Goal: Information Seeking & Learning: Learn about a topic

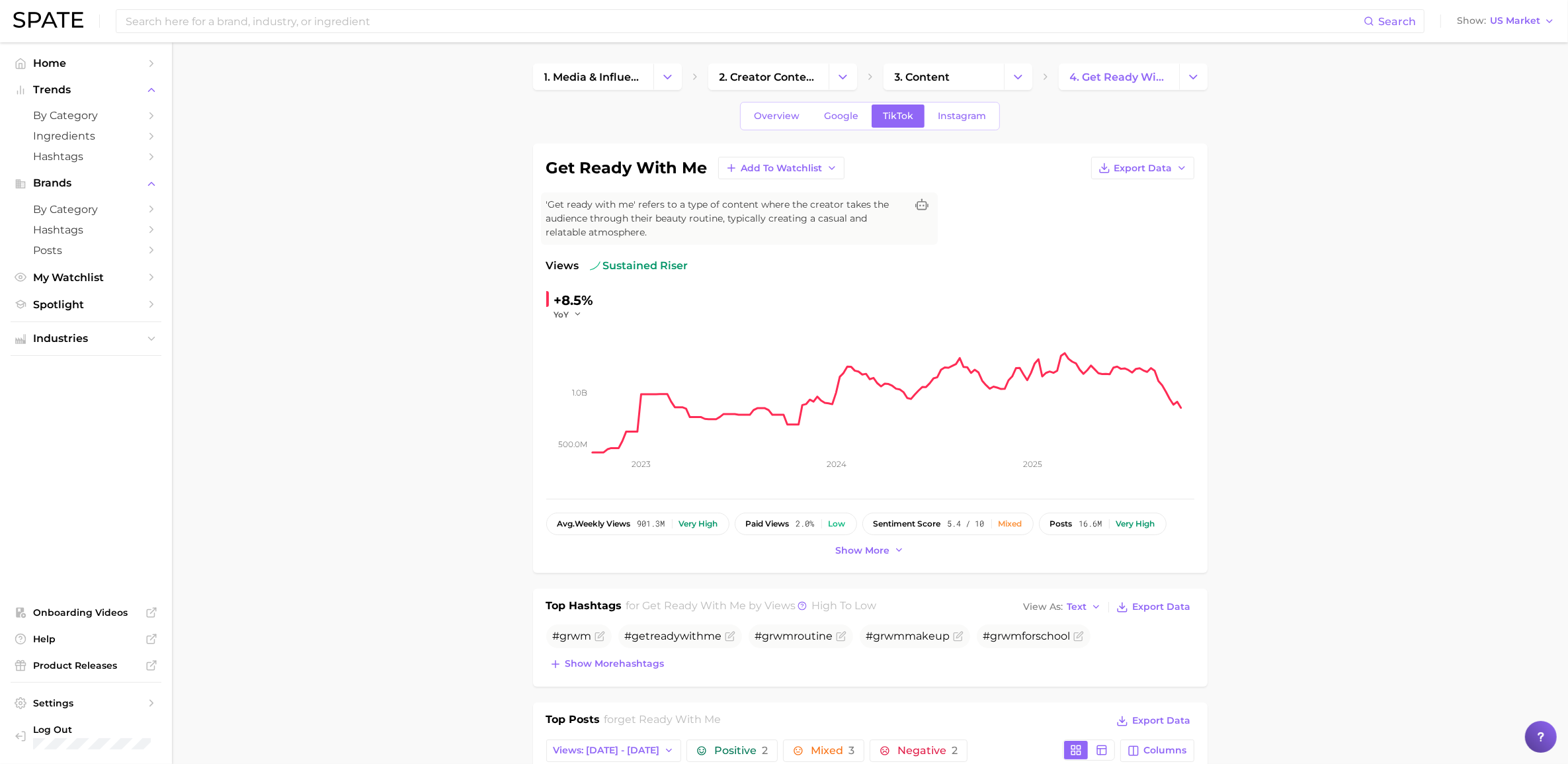
click at [581, 311] on icon "button" at bounding box center [578, 314] width 9 height 9
click at [577, 355] on span "QoQ" at bounding box center [571, 357] width 22 height 11
click at [576, 313] on button "QoQ" at bounding box center [570, 315] width 32 height 11
click at [588, 373] on button "MoM" at bounding box center [627, 382] width 145 height 24
click at [566, 311] on span "MoM" at bounding box center [564, 315] width 20 height 11
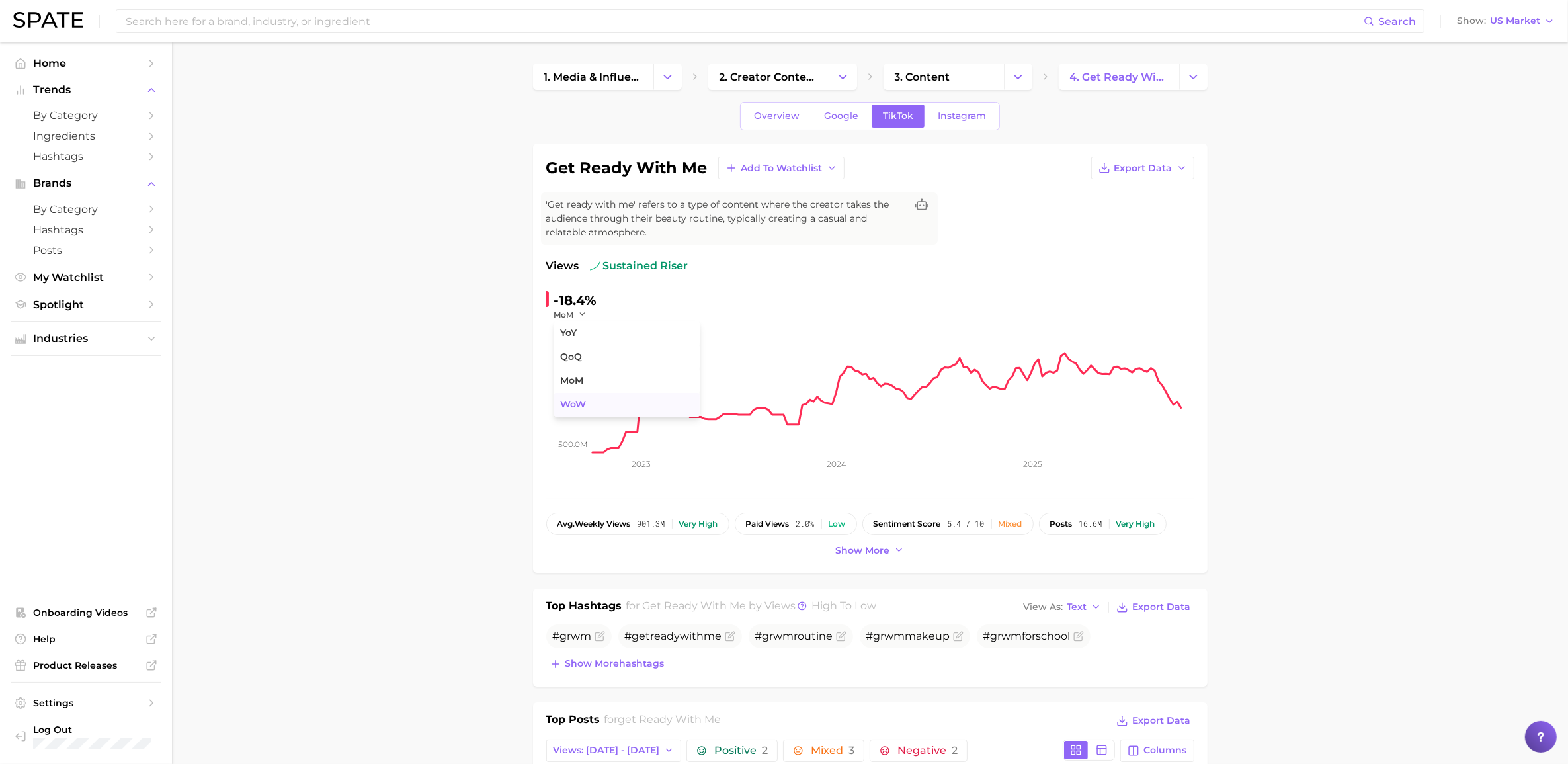
click at [587, 408] on button "WoW" at bounding box center [627, 405] width 145 height 24
click at [332, 18] on input at bounding box center [743, 21] width 1239 height 23
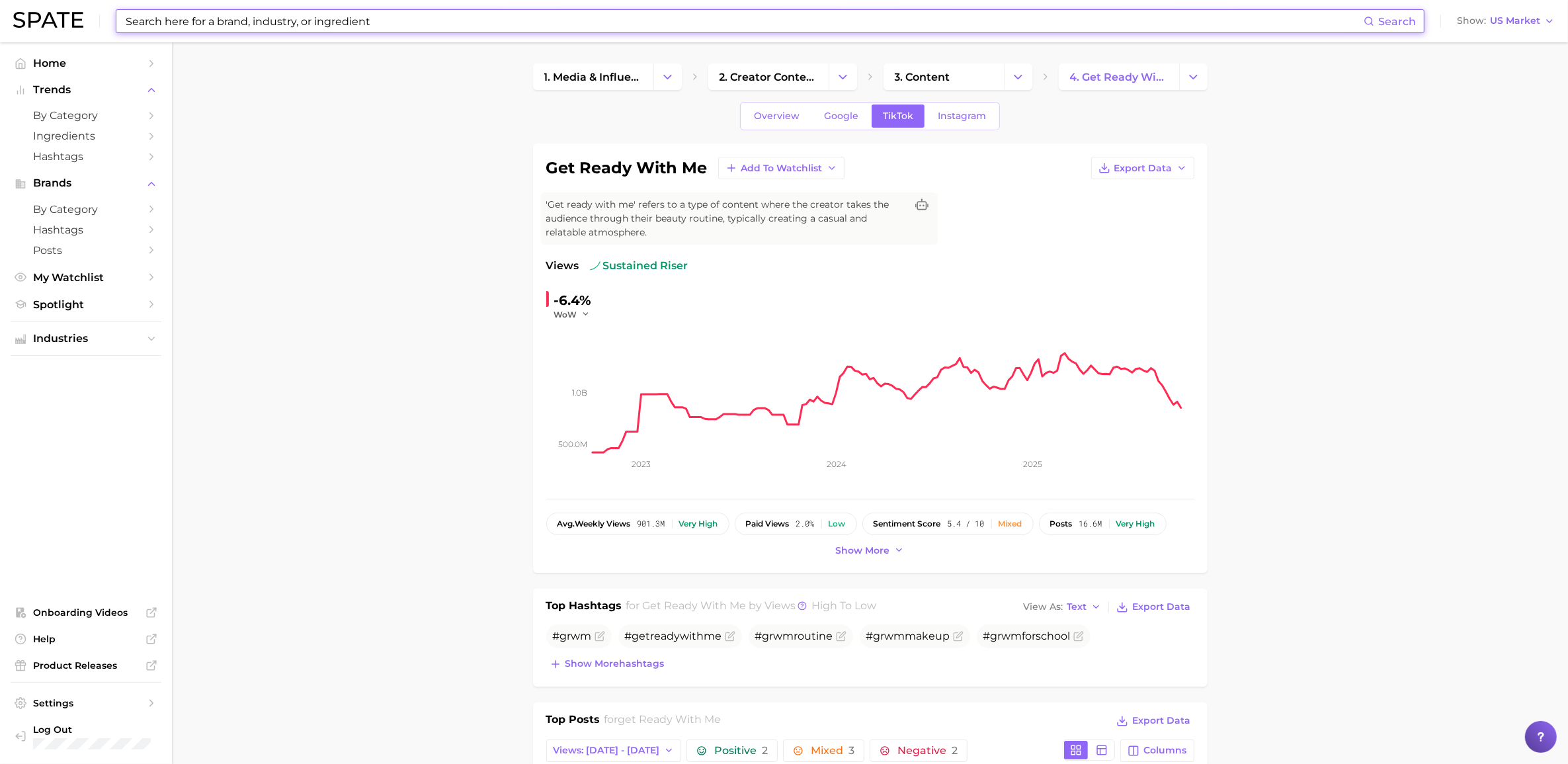
click at [0, 78] on html "Search Show US Market Home Trends by Category Ingredients Hashtags Brands by Ca…" at bounding box center [784, 382] width 1568 height 764
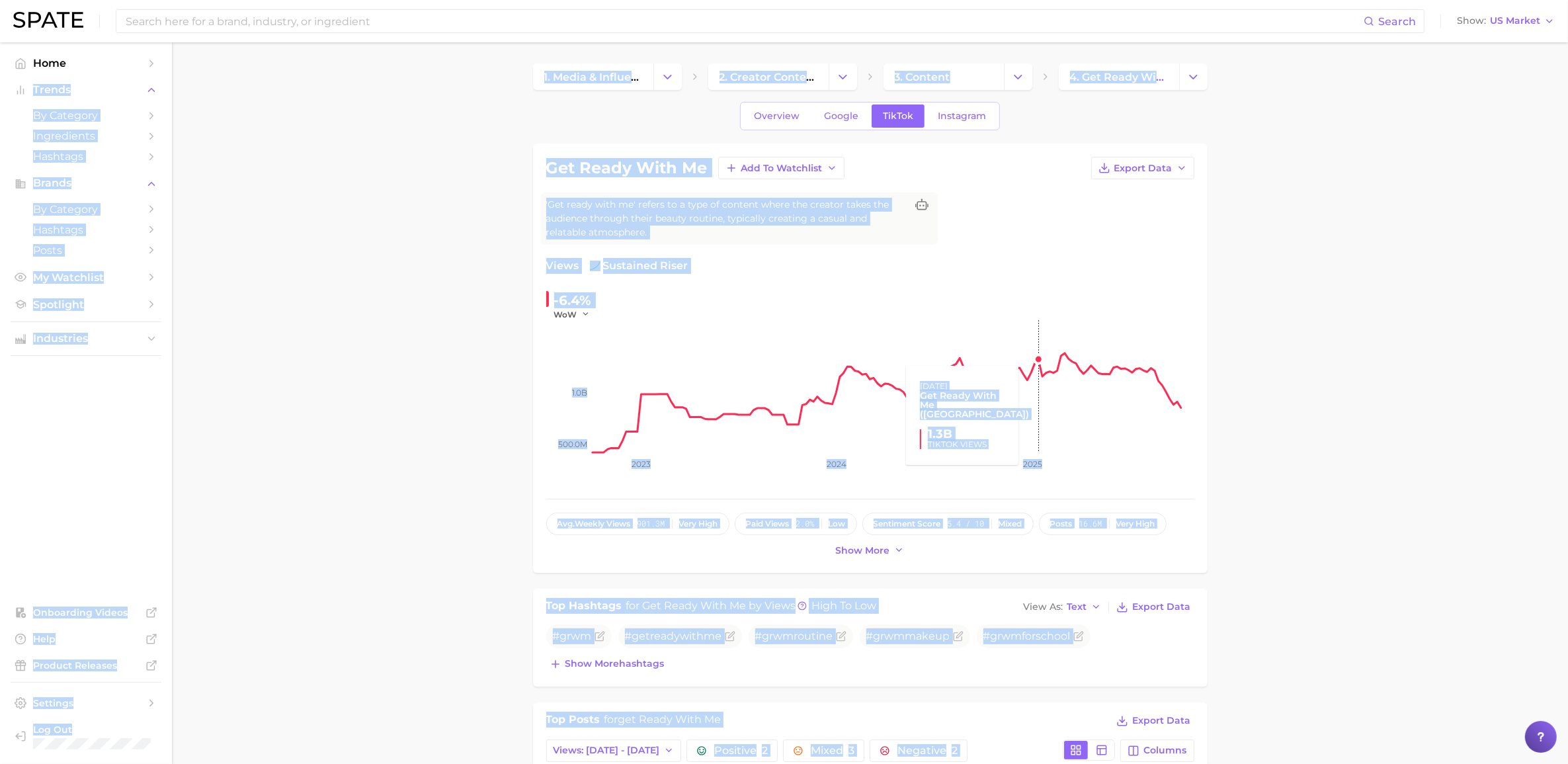
click at [1015, 330] on rect at bounding box center [894, 386] width 602 height 132
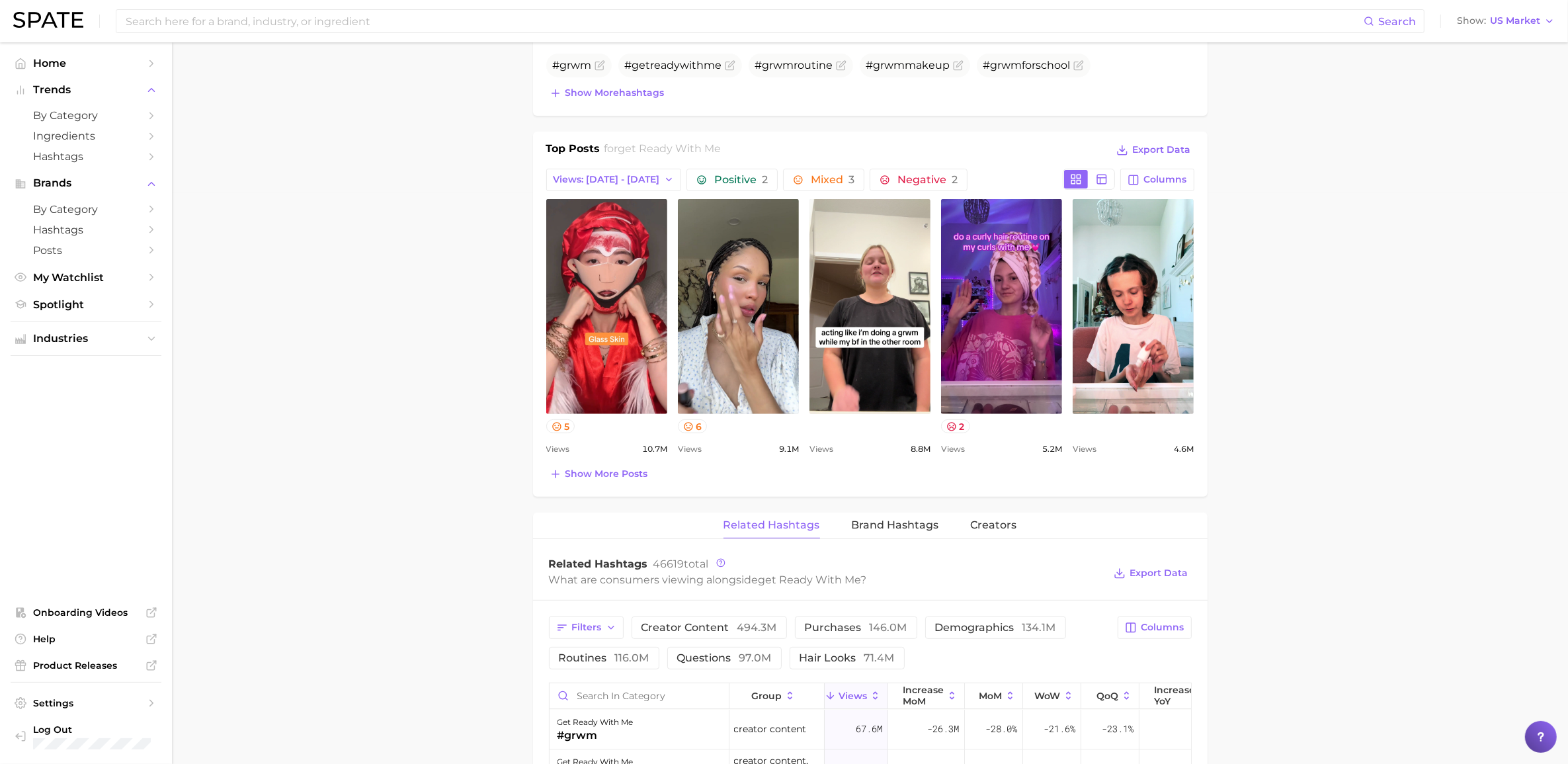
scroll to position [496, 0]
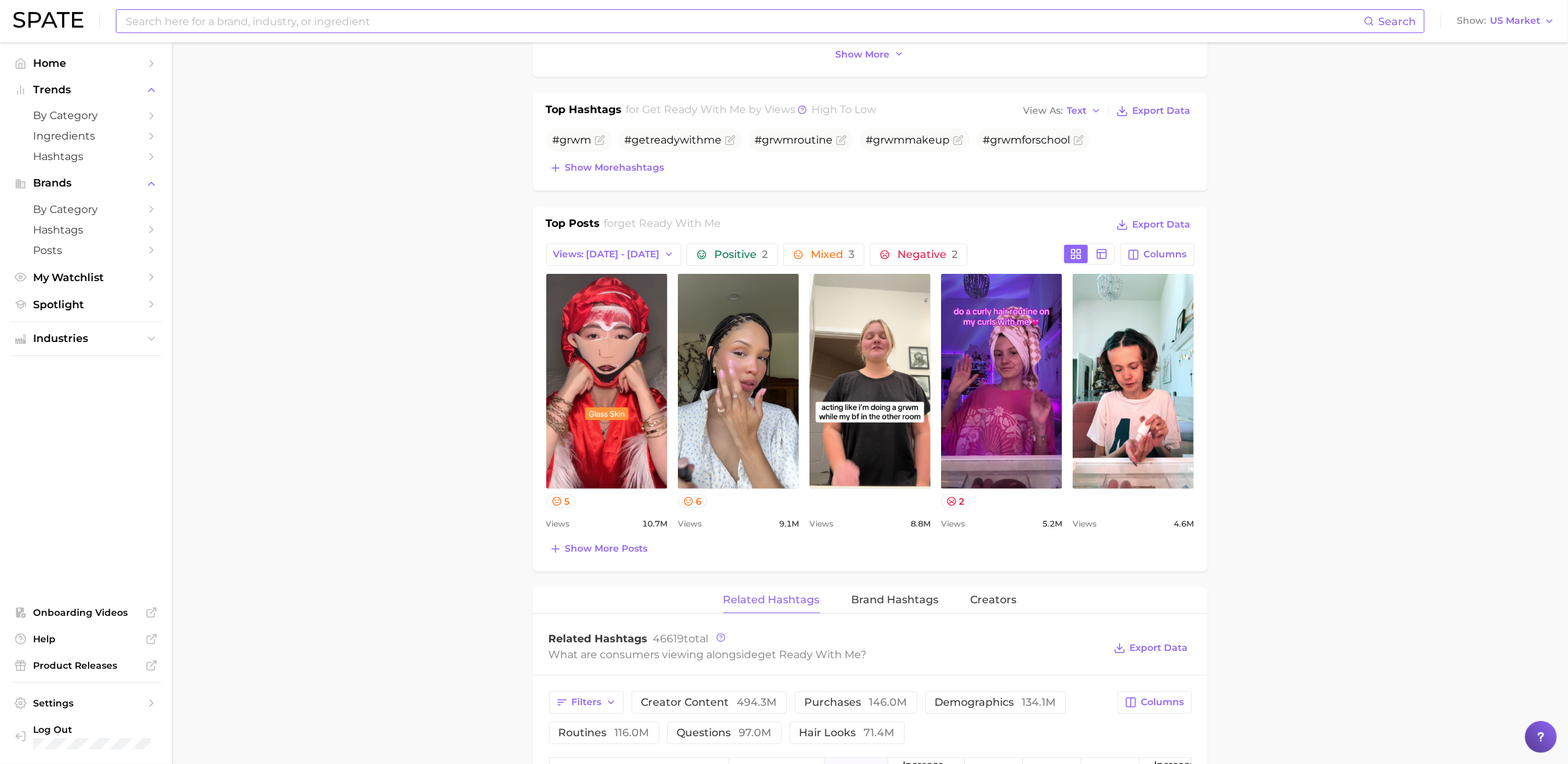
click at [251, 18] on input at bounding box center [743, 21] width 1239 height 23
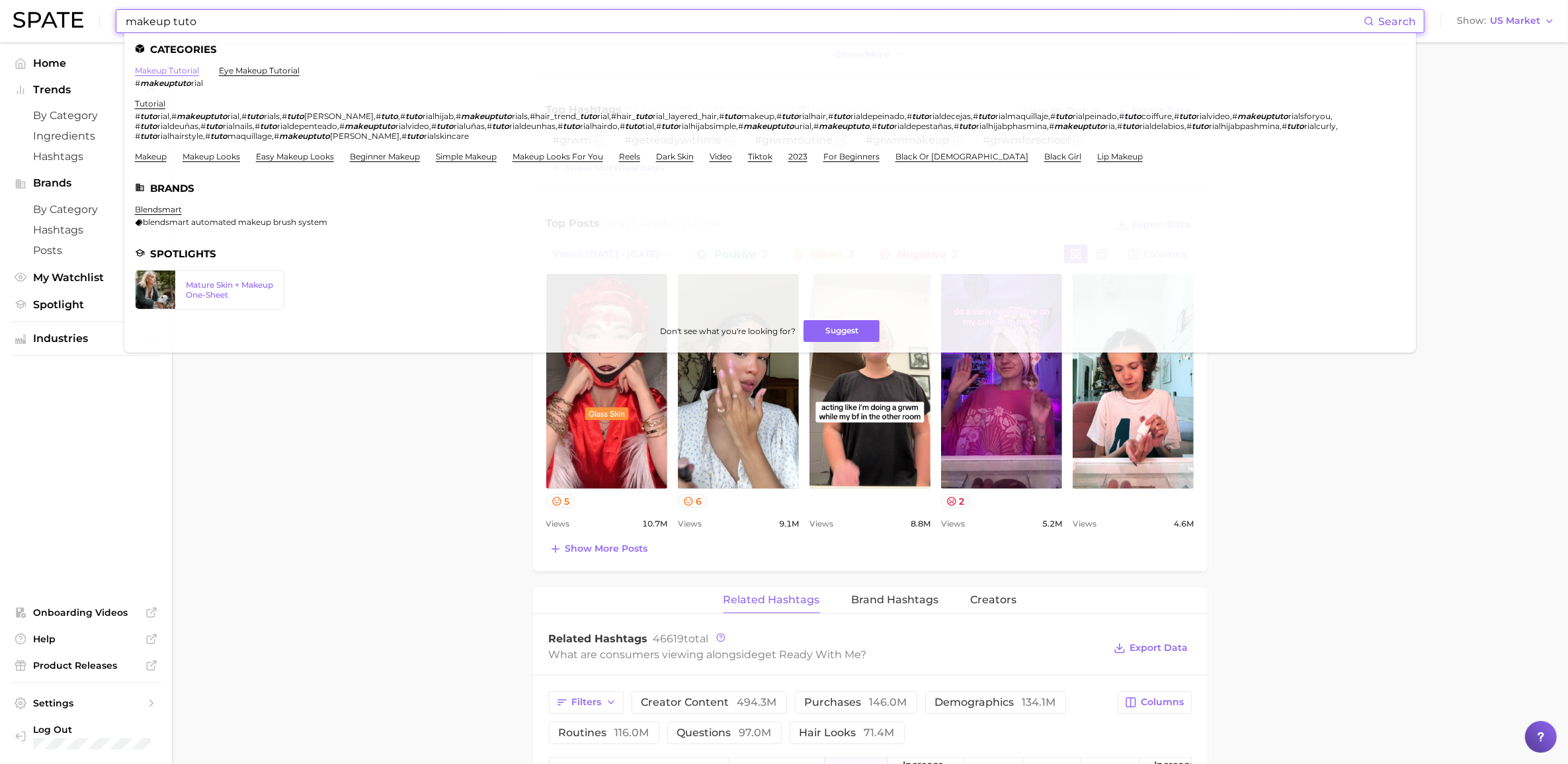
type input "makeup tuto"
click at [174, 68] on link "makeup tutorial" at bounding box center [166, 70] width 64 height 10
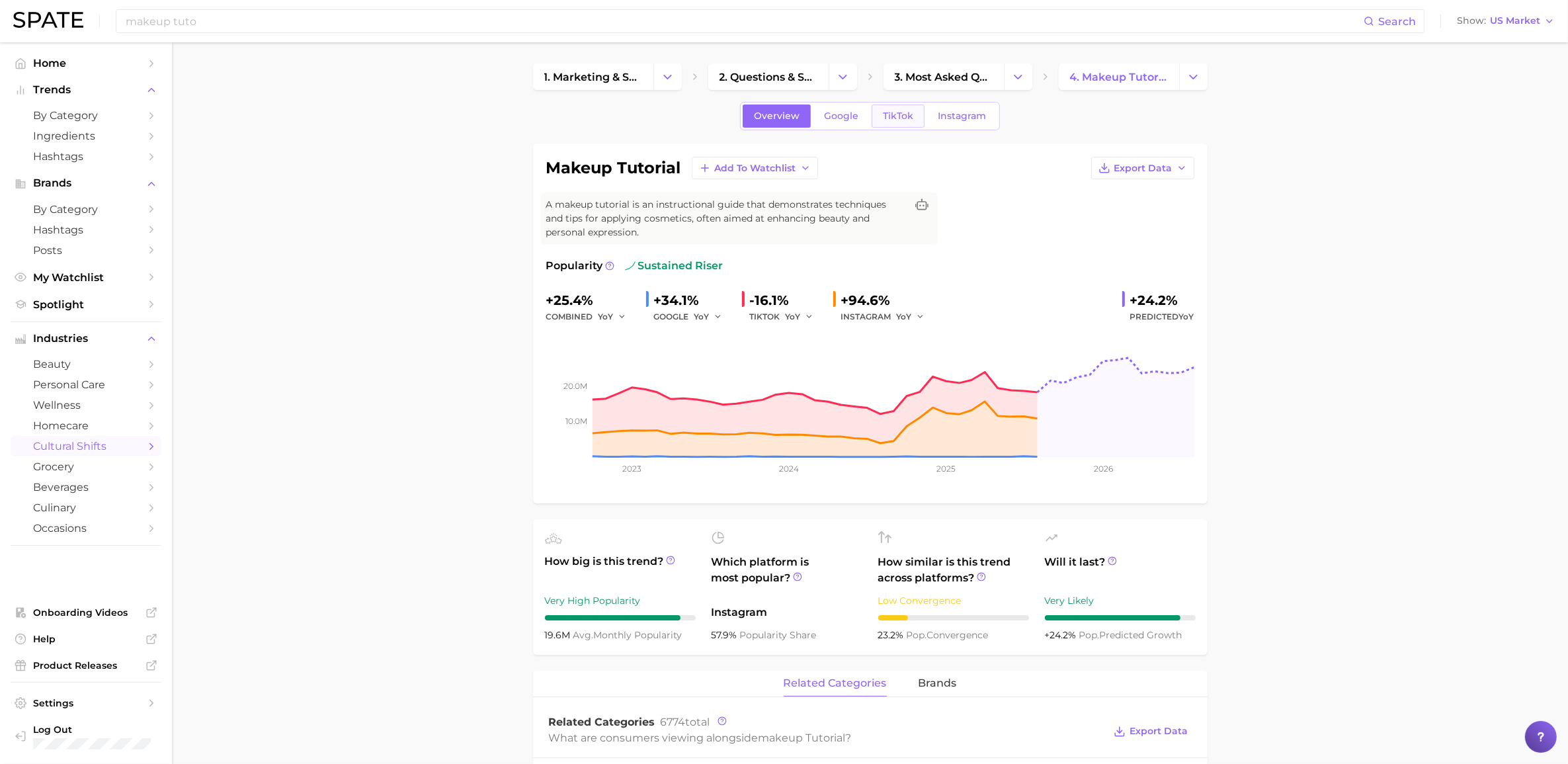
click at [887, 123] on link "TikTok" at bounding box center [898, 116] width 53 height 23
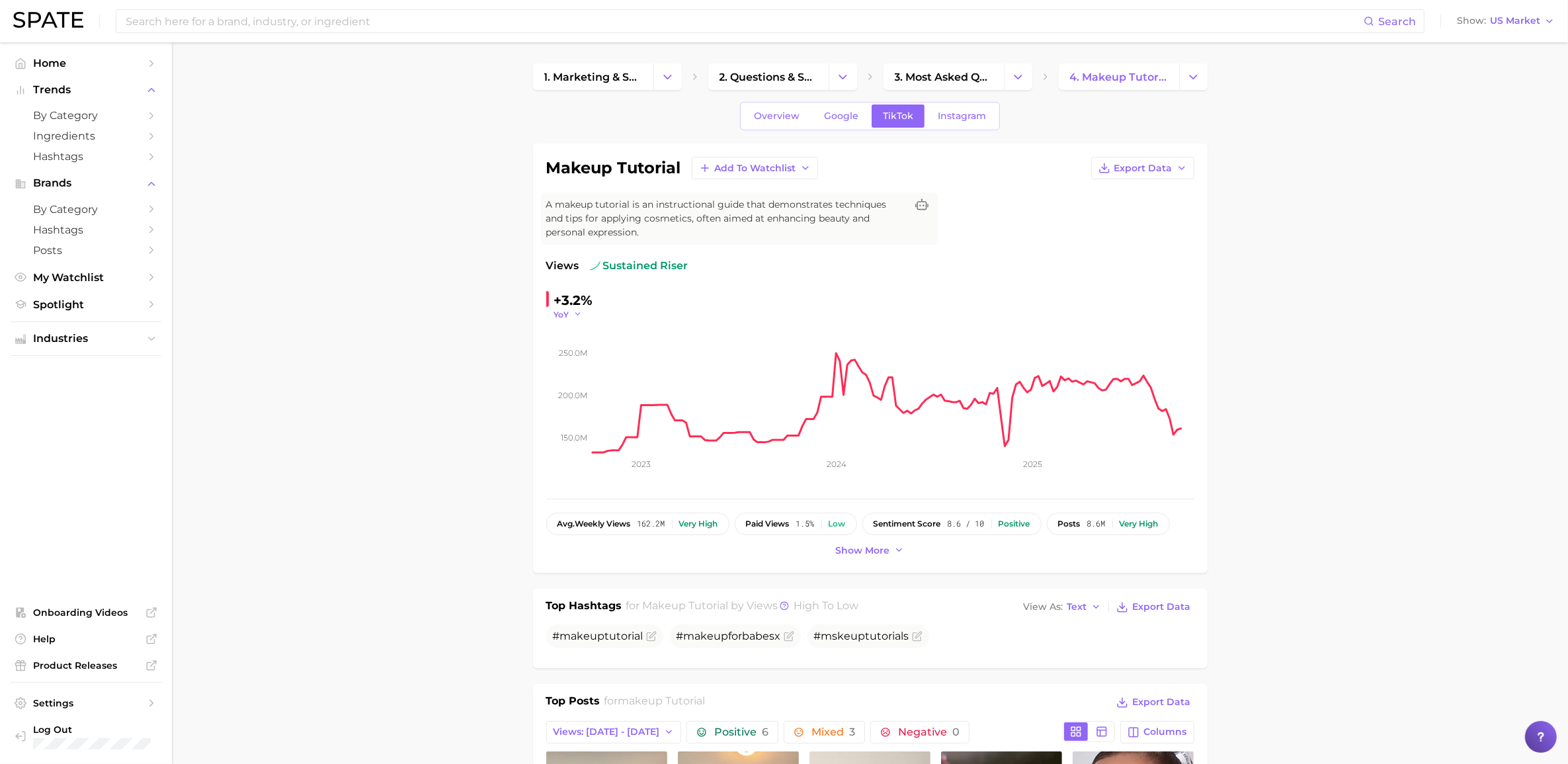
click at [570, 312] on button "YoY" at bounding box center [569, 315] width 29 height 11
click at [584, 352] on button "QoQ" at bounding box center [627, 358] width 145 height 24
click at [581, 319] on icon "button" at bounding box center [582, 314] width 9 height 9
click at [589, 376] on button "MoM" at bounding box center [627, 382] width 145 height 24
click at [564, 315] on span "MoM" at bounding box center [564, 315] width 20 height 11
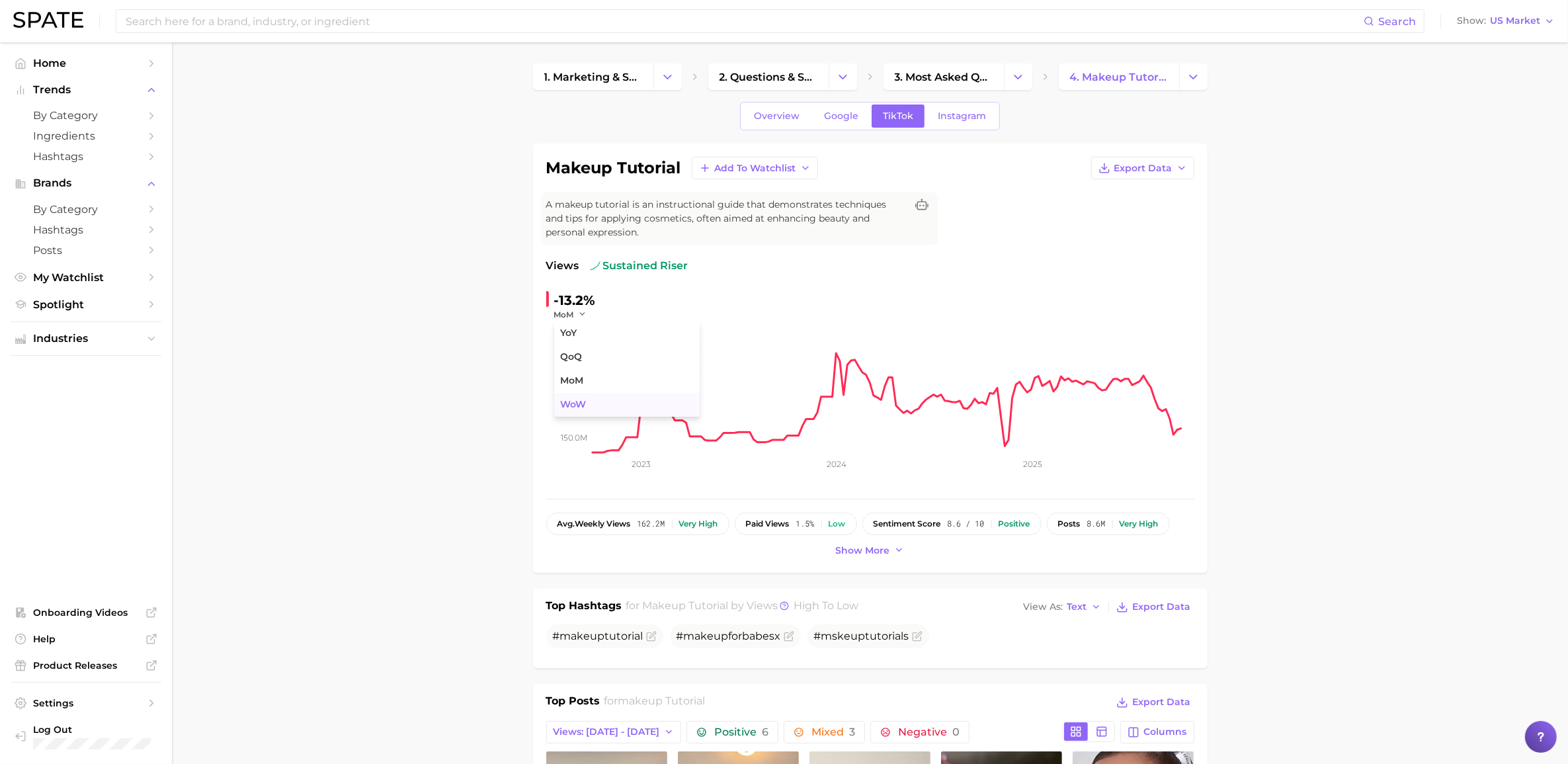
click at [615, 401] on button "WoW" at bounding box center [627, 405] width 145 height 24
click at [316, 15] on input at bounding box center [743, 21] width 1239 height 23
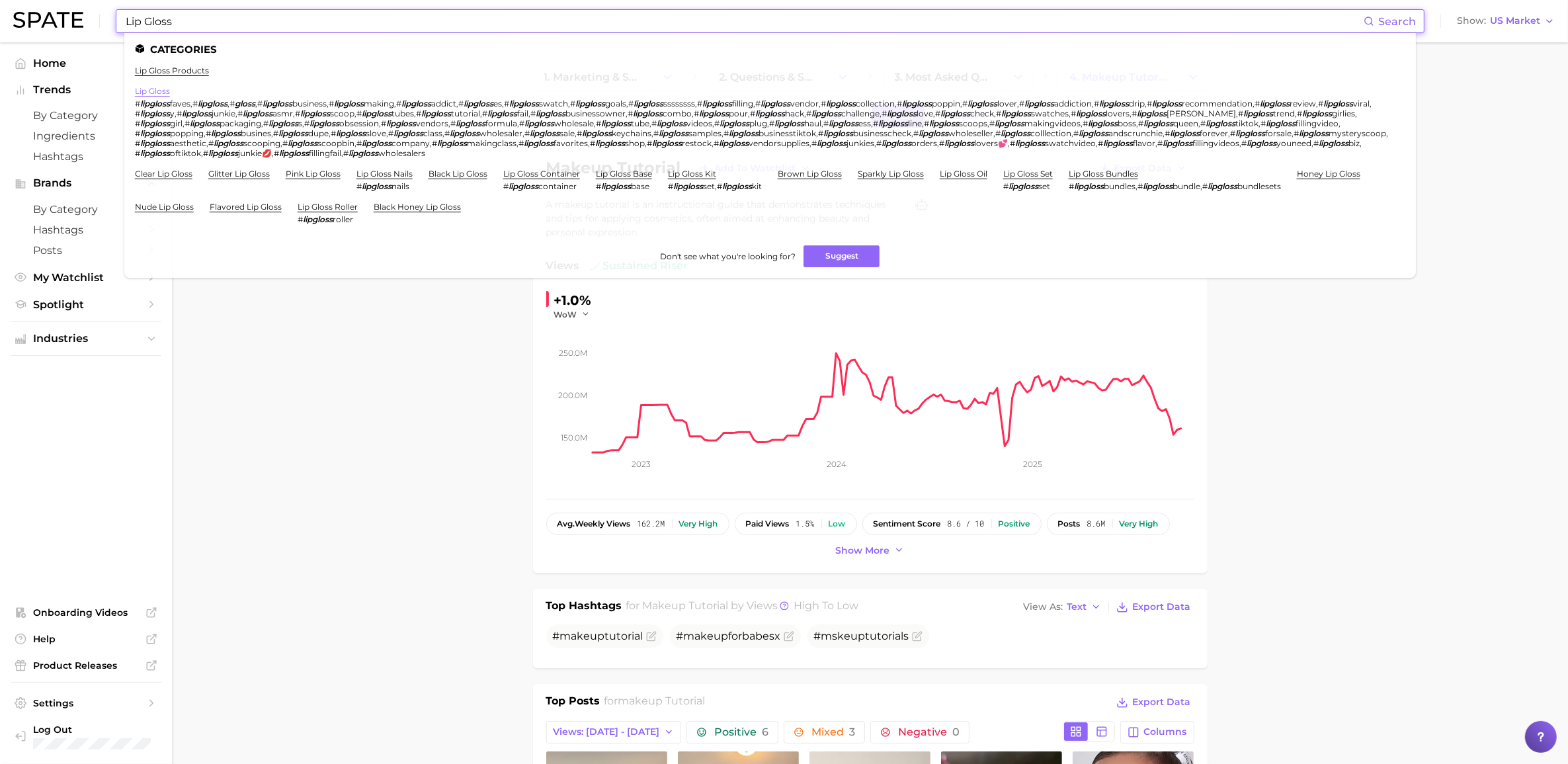
type input "Lip Gloss"
click at [160, 90] on link "lip gloss" at bounding box center [152, 90] width 35 height 10
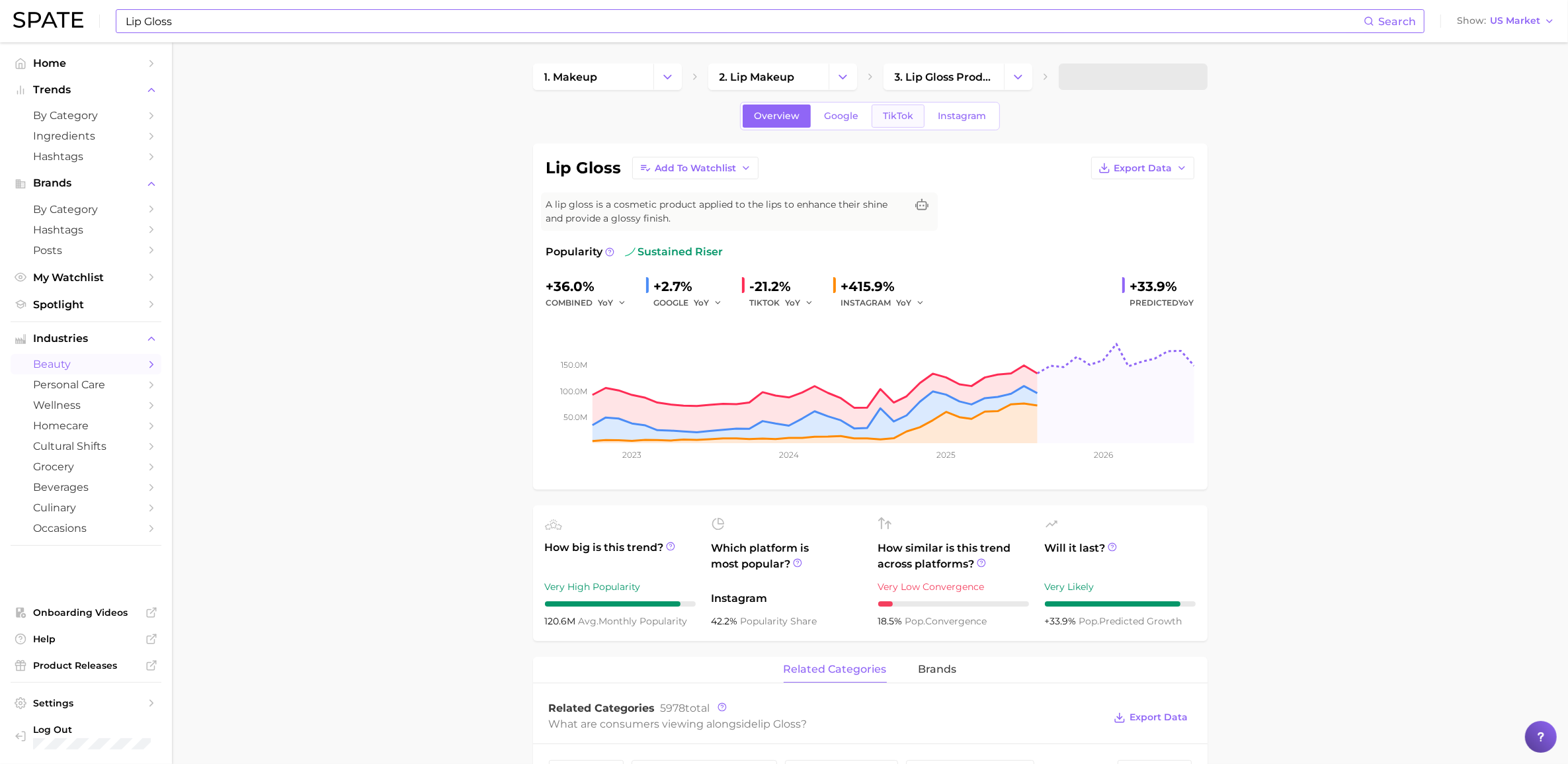
click at [906, 114] on span "TikTok" at bounding box center [898, 116] width 30 height 11
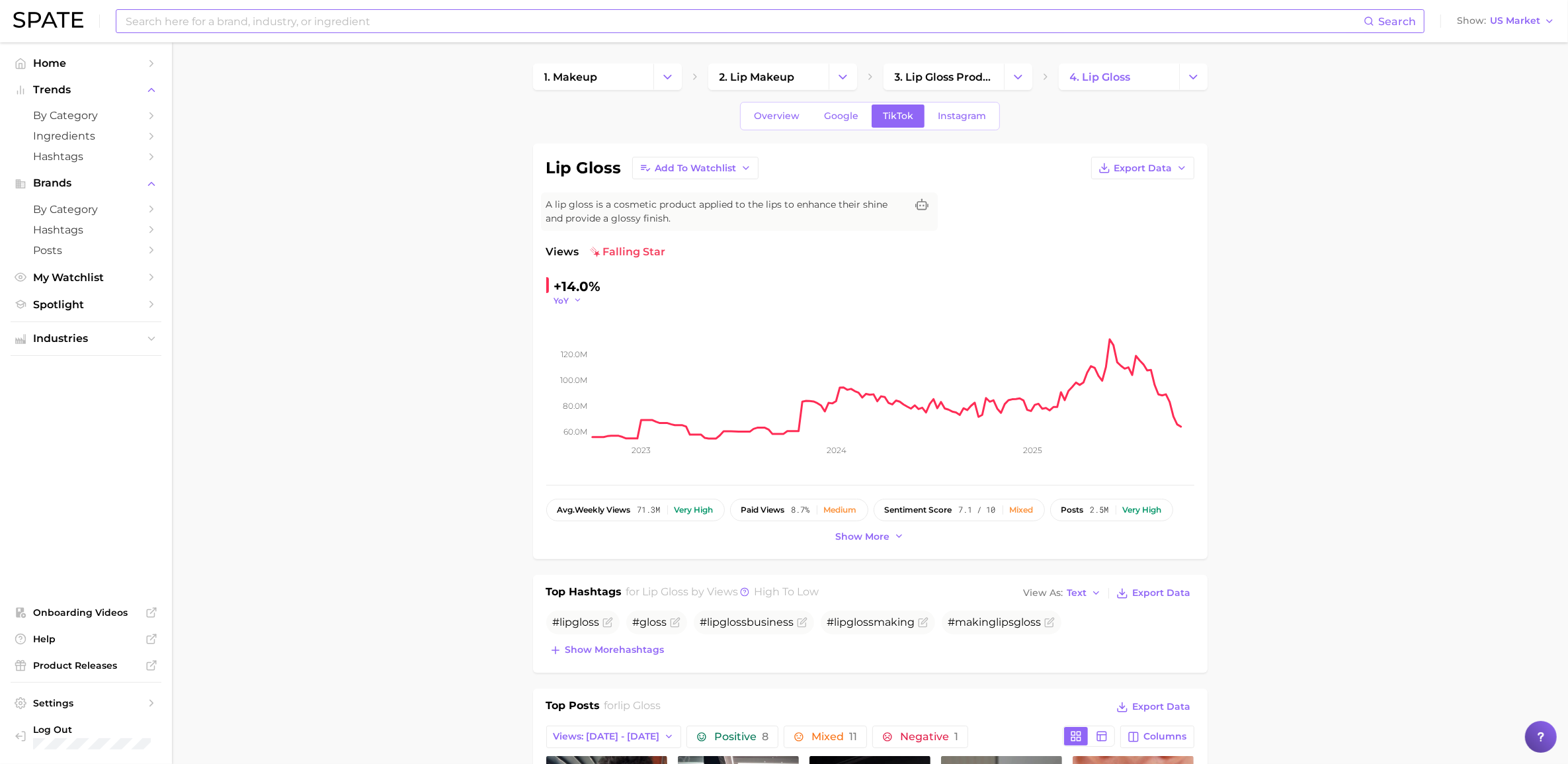
click at [569, 301] on span "YoY" at bounding box center [562, 300] width 15 height 11
click at [579, 348] on span "QoQ" at bounding box center [571, 342] width 22 height 11
click at [582, 295] on button "QoQ" at bounding box center [570, 300] width 32 height 11
click at [591, 364] on button "MoM" at bounding box center [627, 367] width 145 height 24
click at [557, 295] on span "MoM" at bounding box center [564, 300] width 20 height 11
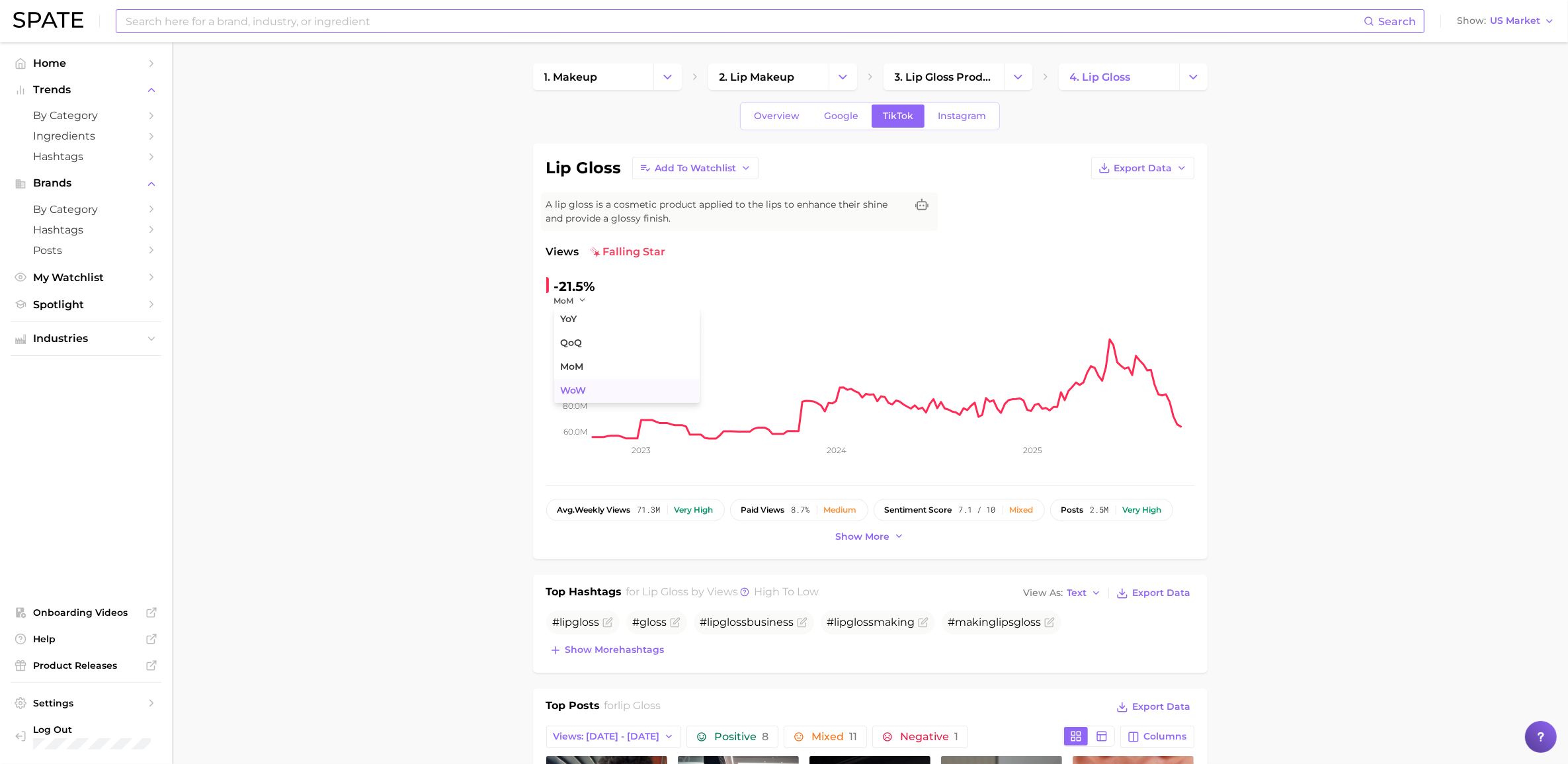
click at [589, 394] on button "WoW" at bounding box center [627, 391] width 145 height 24
click at [435, 24] on input at bounding box center [743, 21] width 1239 height 23
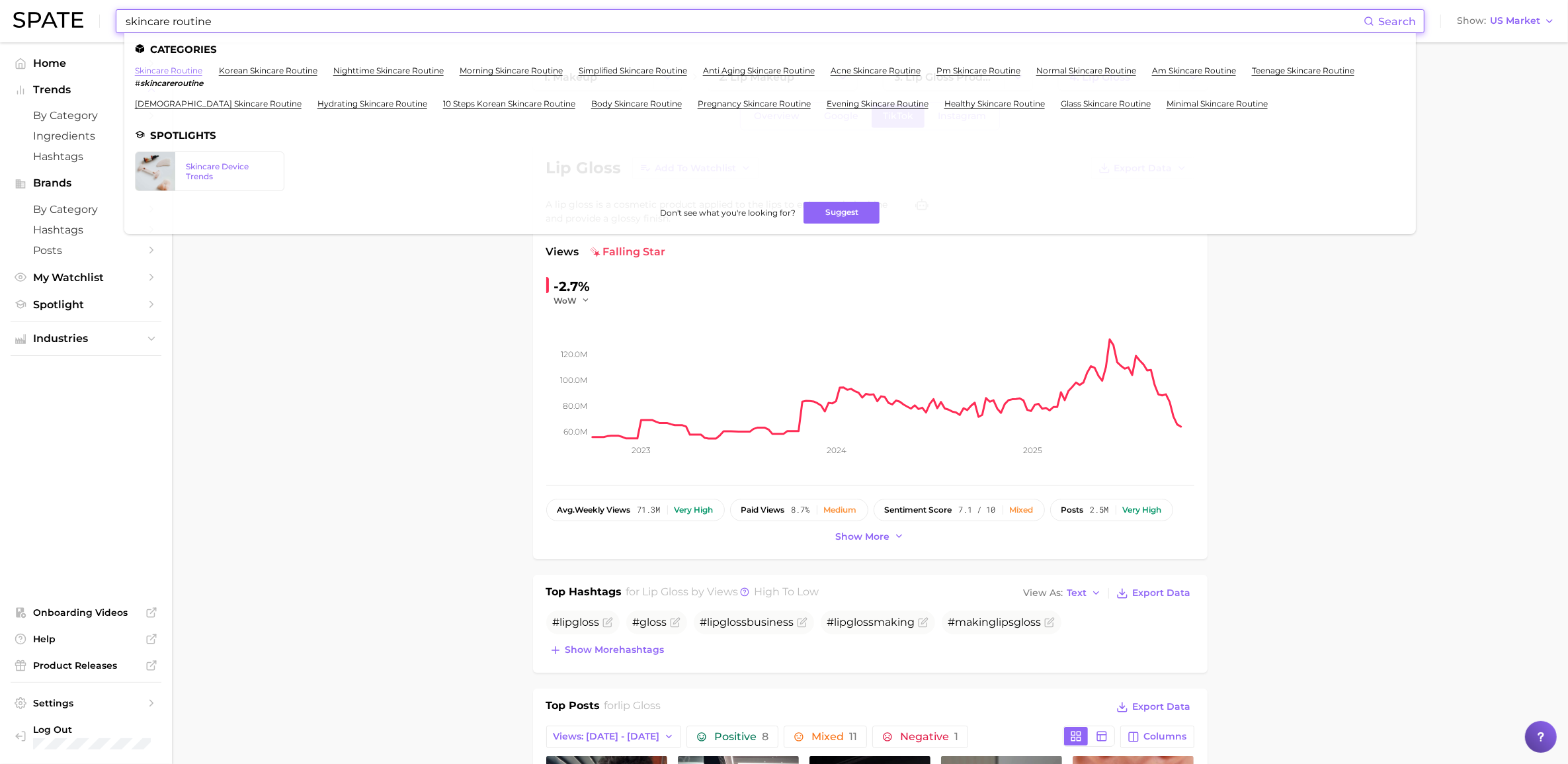
type input "skincare routine"
click at [180, 74] on link "skincare routine" at bounding box center [169, 70] width 68 height 10
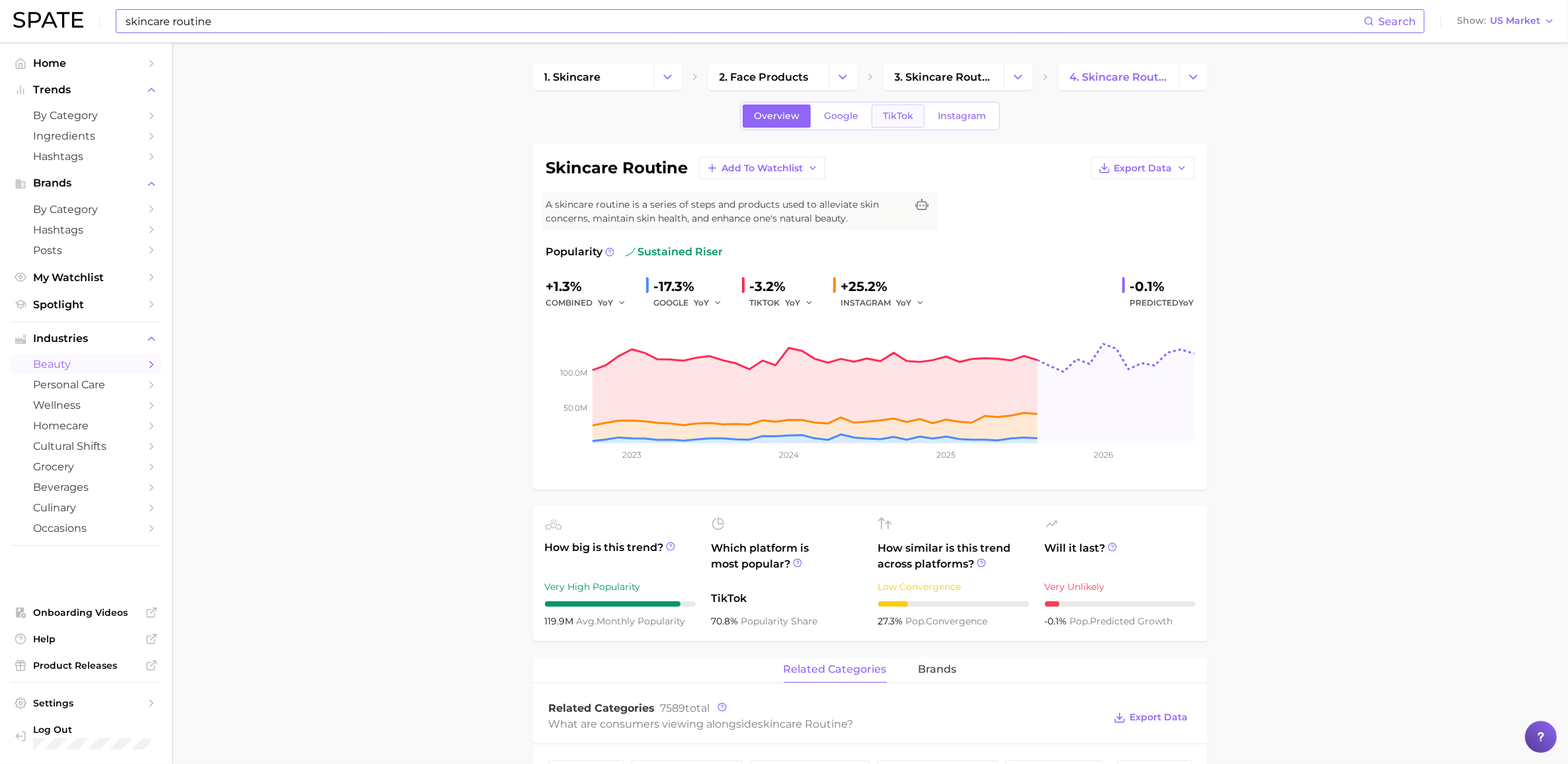
click at [892, 120] on span "TikTok" at bounding box center [898, 116] width 30 height 11
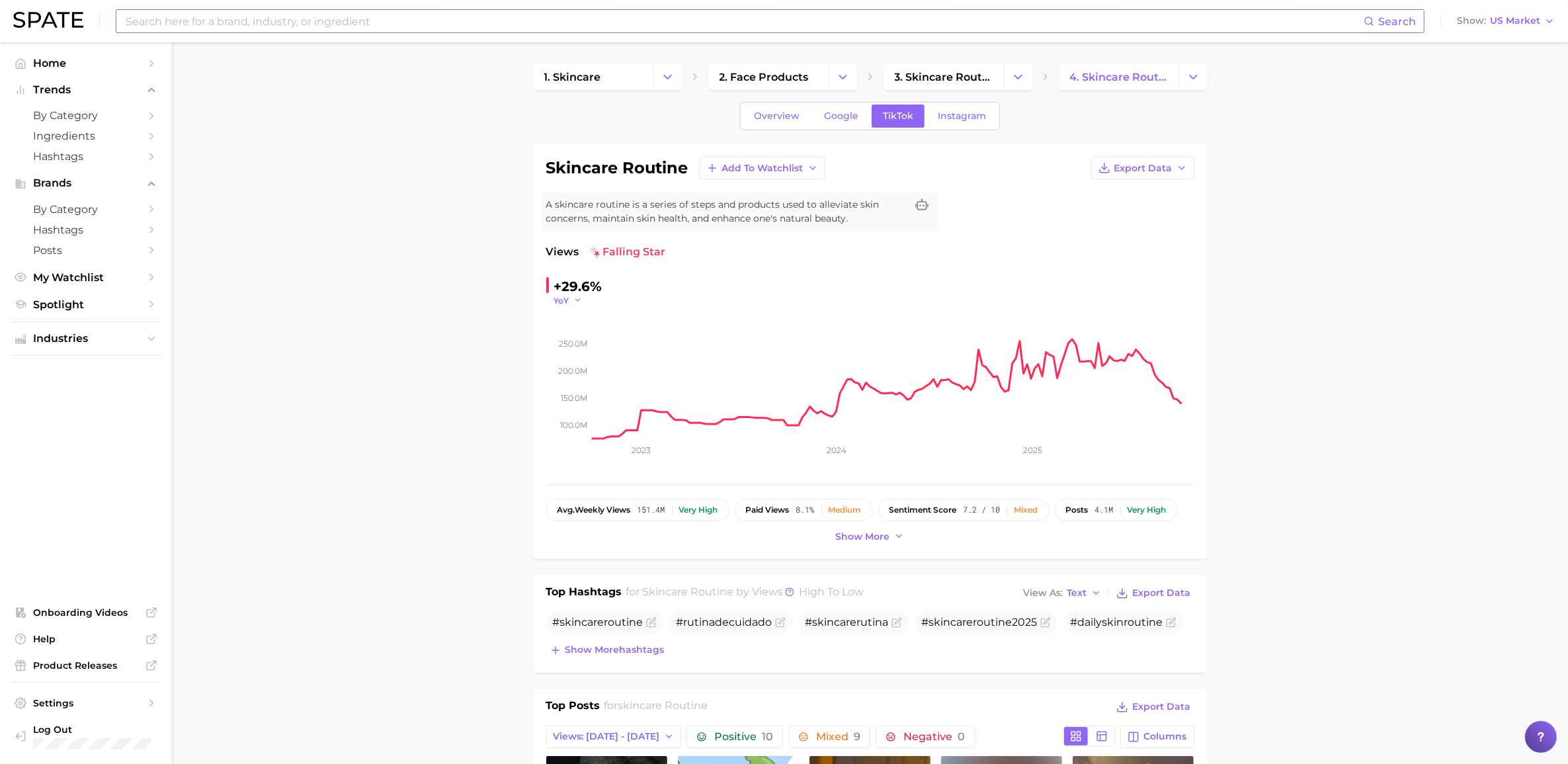
click at [570, 302] on button "YoY" at bounding box center [569, 300] width 29 height 11
click at [584, 342] on button "QoQ" at bounding box center [627, 343] width 145 height 24
drag, startPoint x: 564, startPoint y: 298, endPoint x: 573, endPoint y: 305, distance: 11.4
click at [564, 298] on span "QoQ" at bounding box center [564, 300] width 19 height 11
click at [610, 361] on button "MoM" at bounding box center [627, 367] width 145 height 24
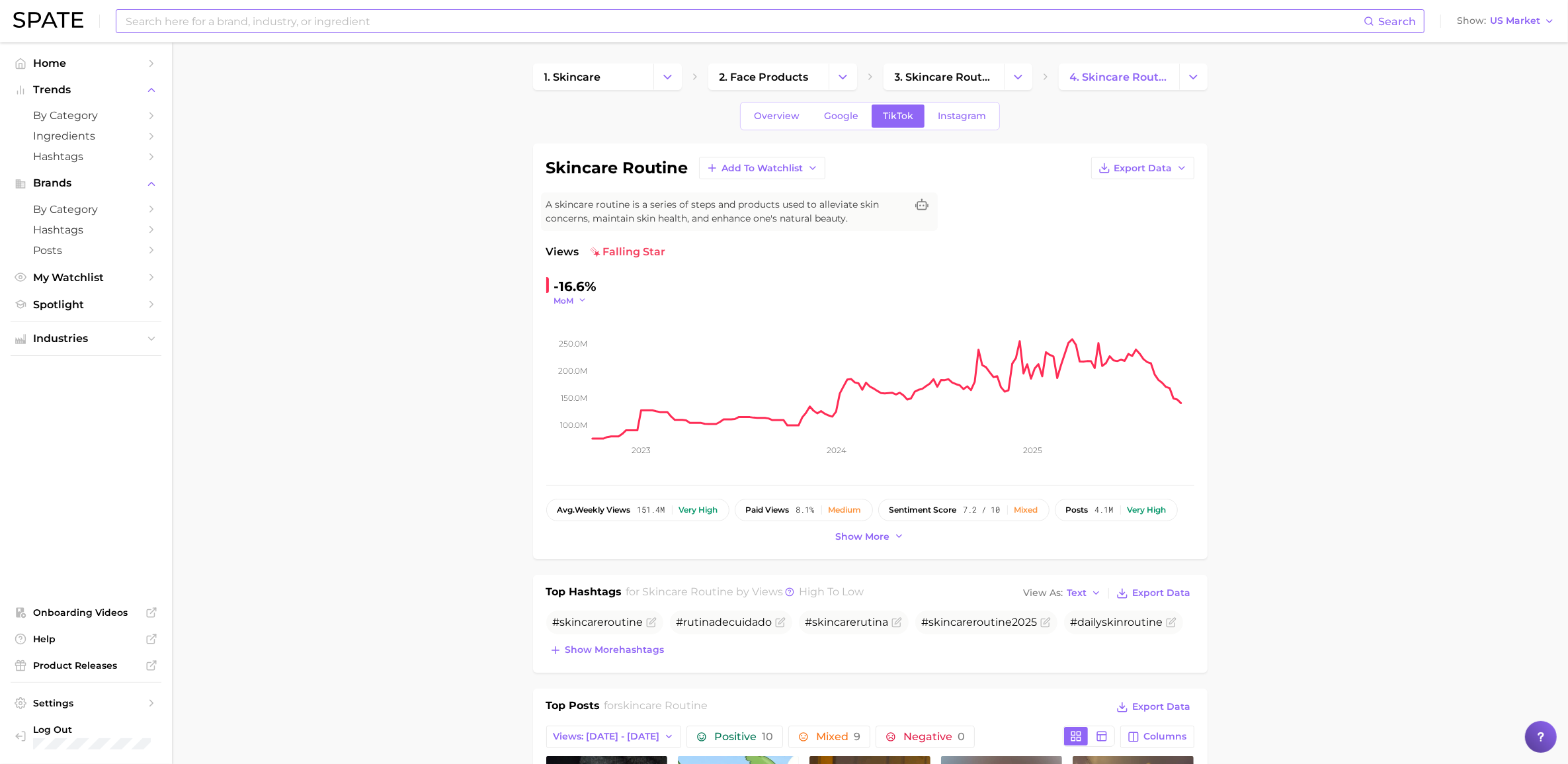
click at [569, 302] on span "MoM" at bounding box center [564, 300] width 20 height 11
click at [612, 382] on button "WoW" at bounding box center [627, 391] width 145 height 24
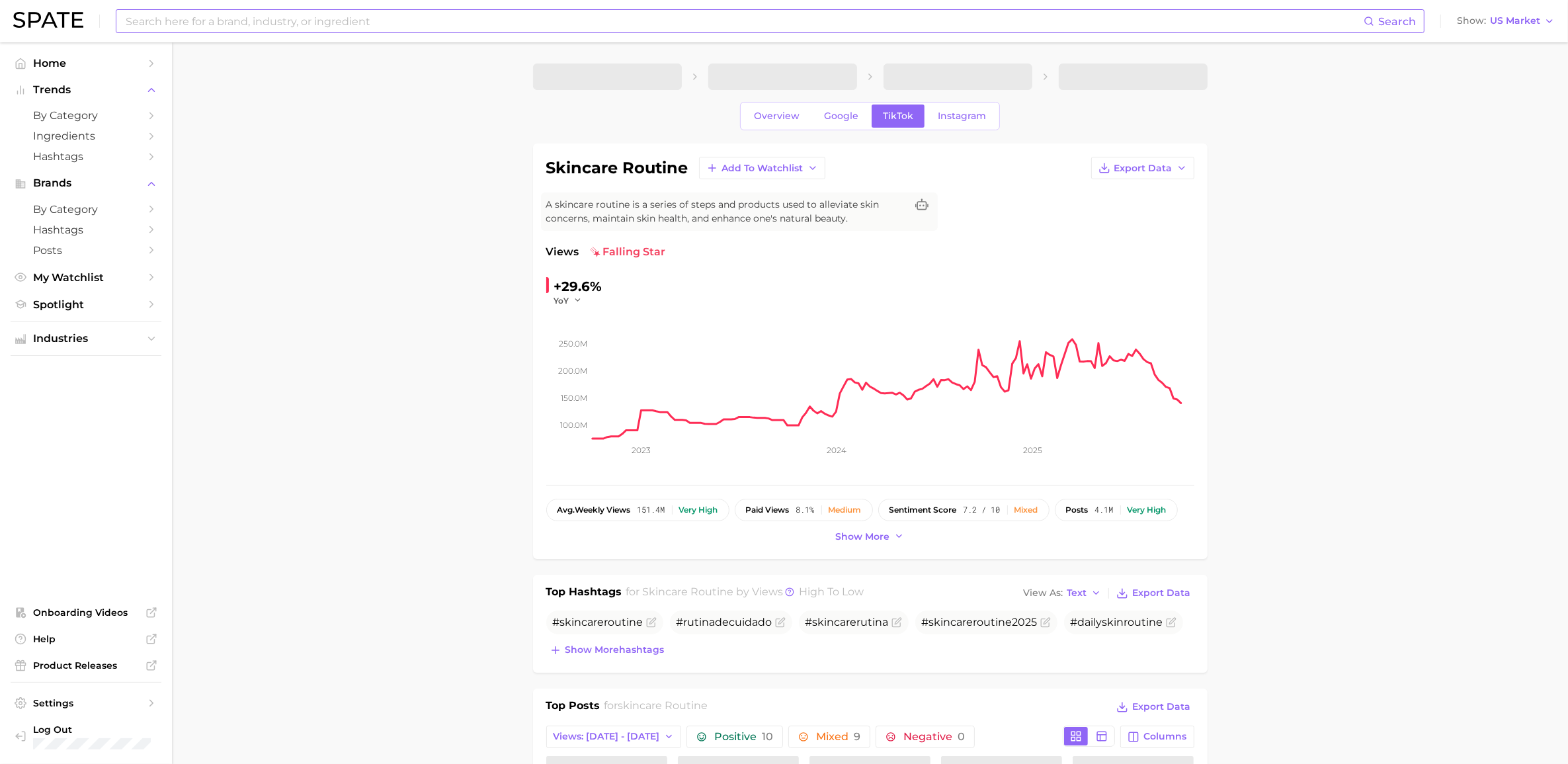
click at [477, 20] on input at bounding box center [743, 21] width 1239 height 23
type input "makeup"
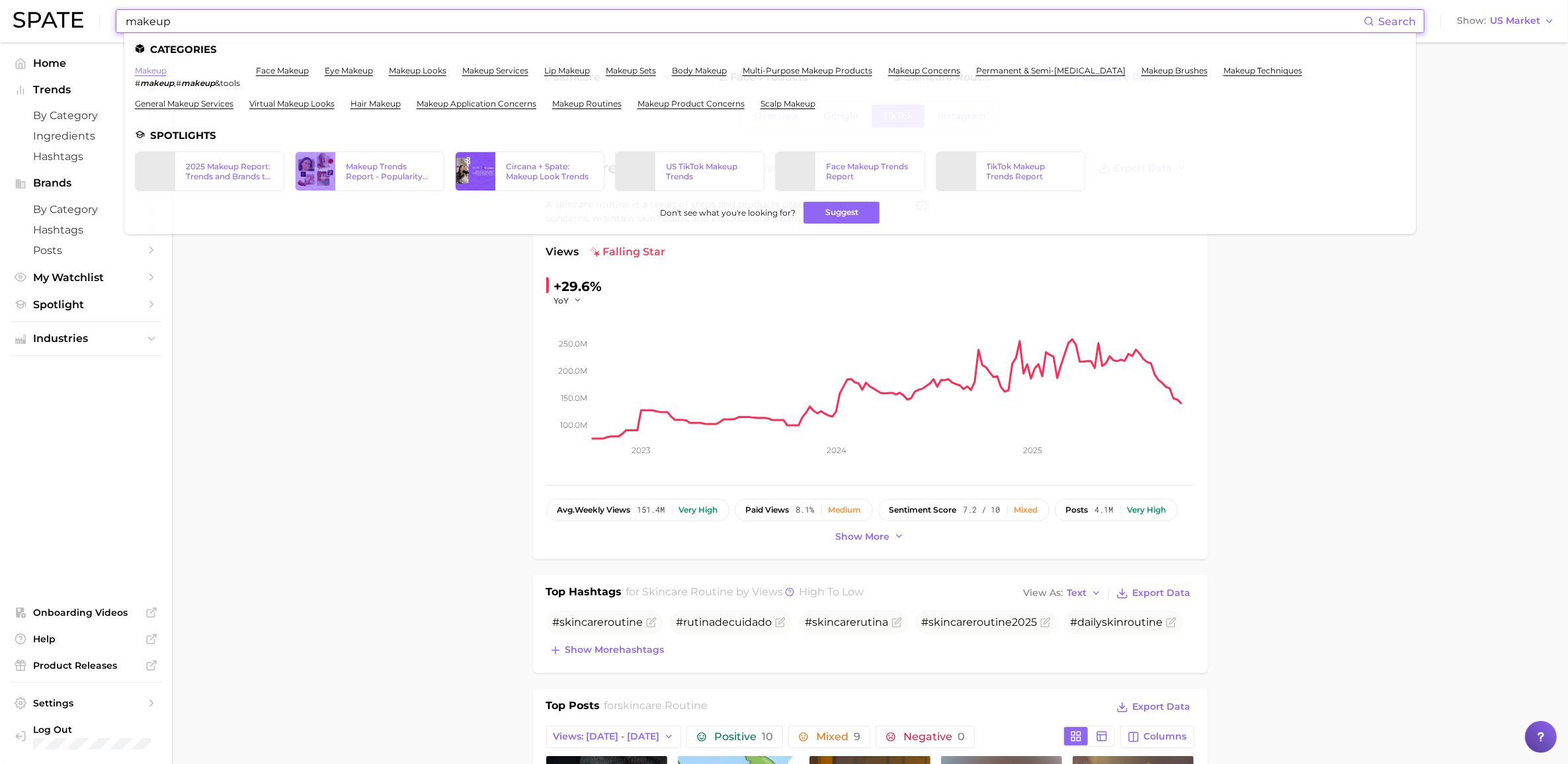
click at [160, 67] on link "makeup" at bounding box center [150, 70] width 32 height 10
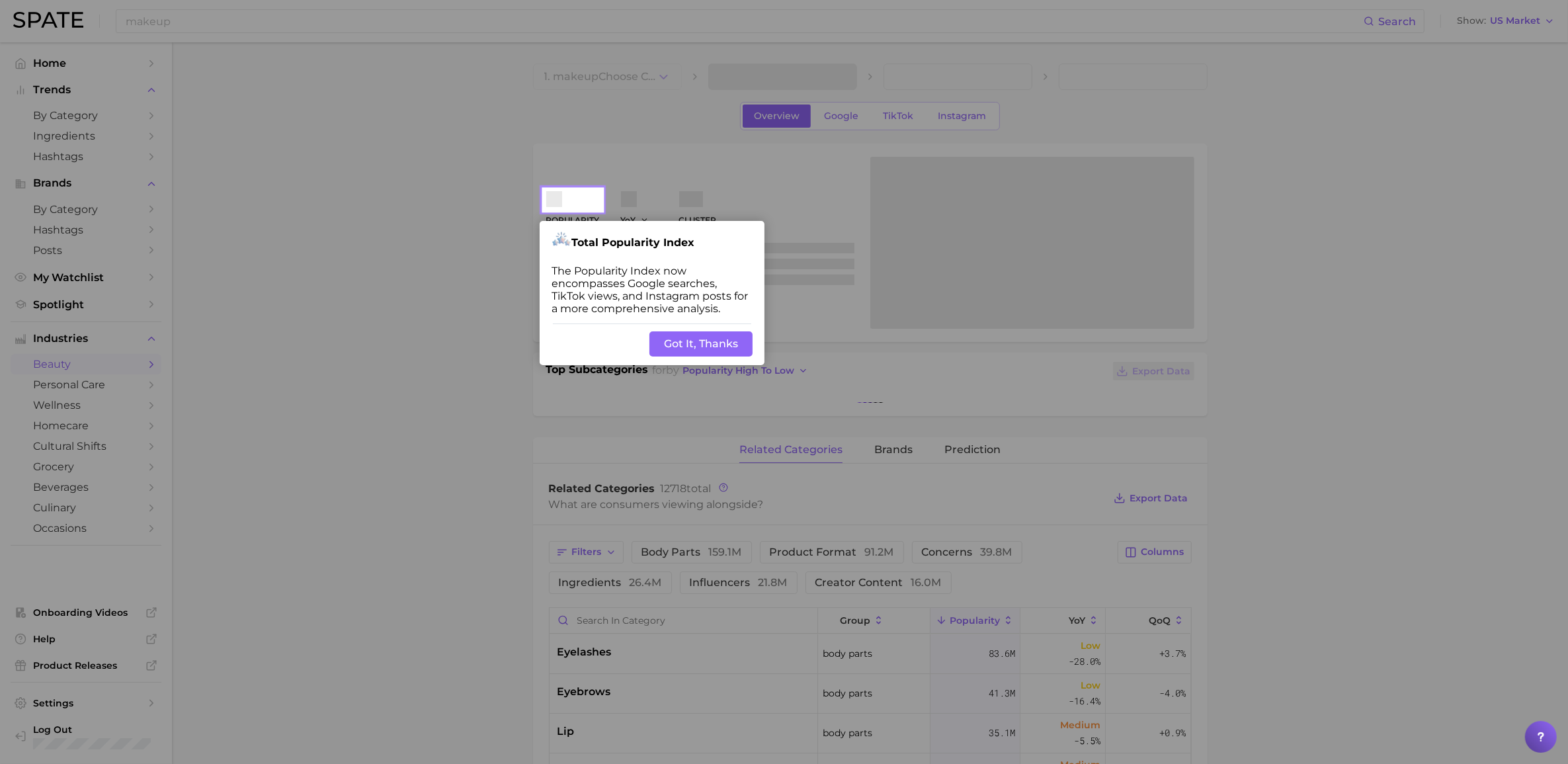
click at [159, 71] on div at bounding box center [272, 592] width 543 height 1183
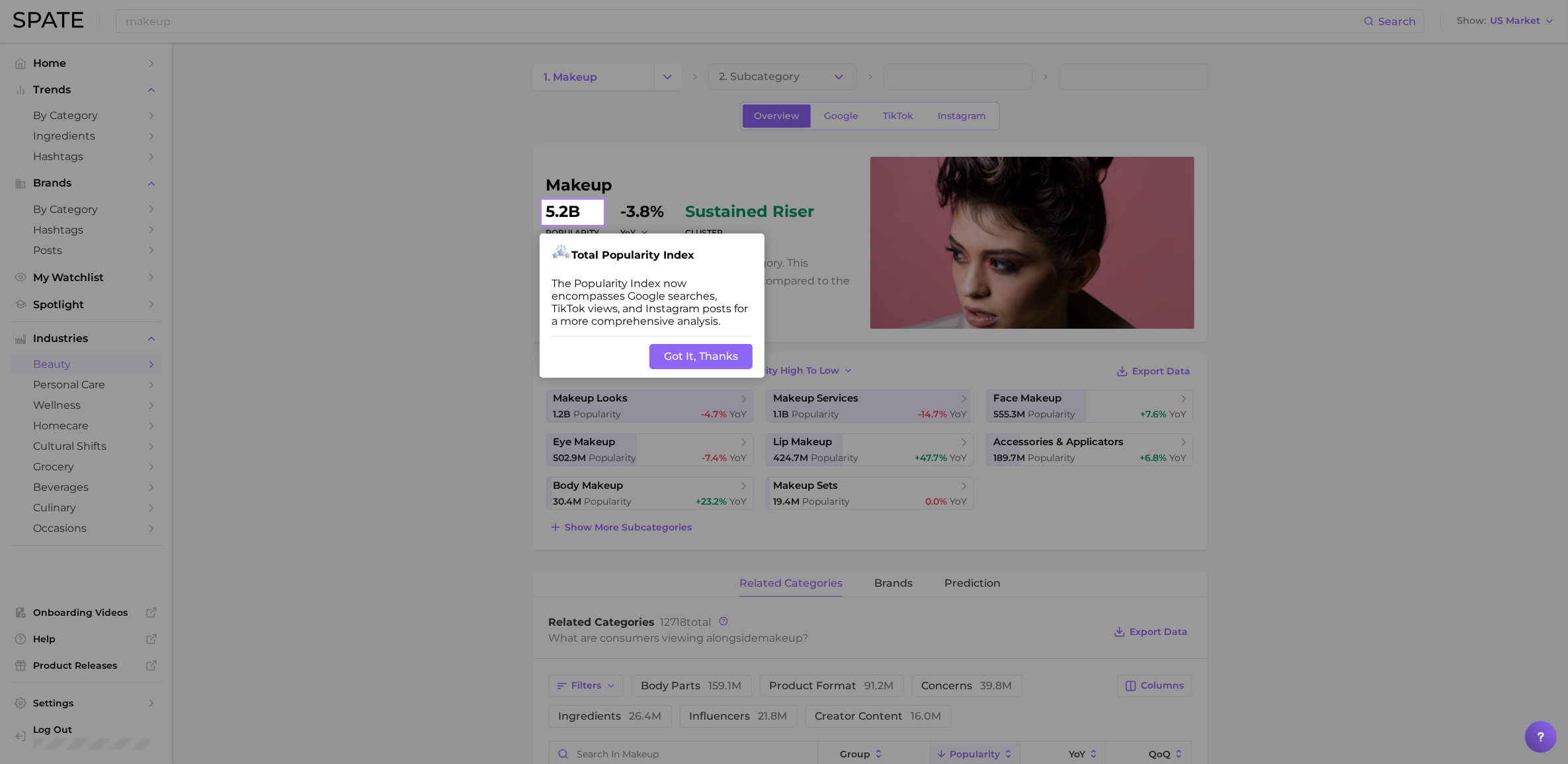
click at [726, 353] on button "Got It, Thanks" at bounding box center [700, 356] width 103 height 25
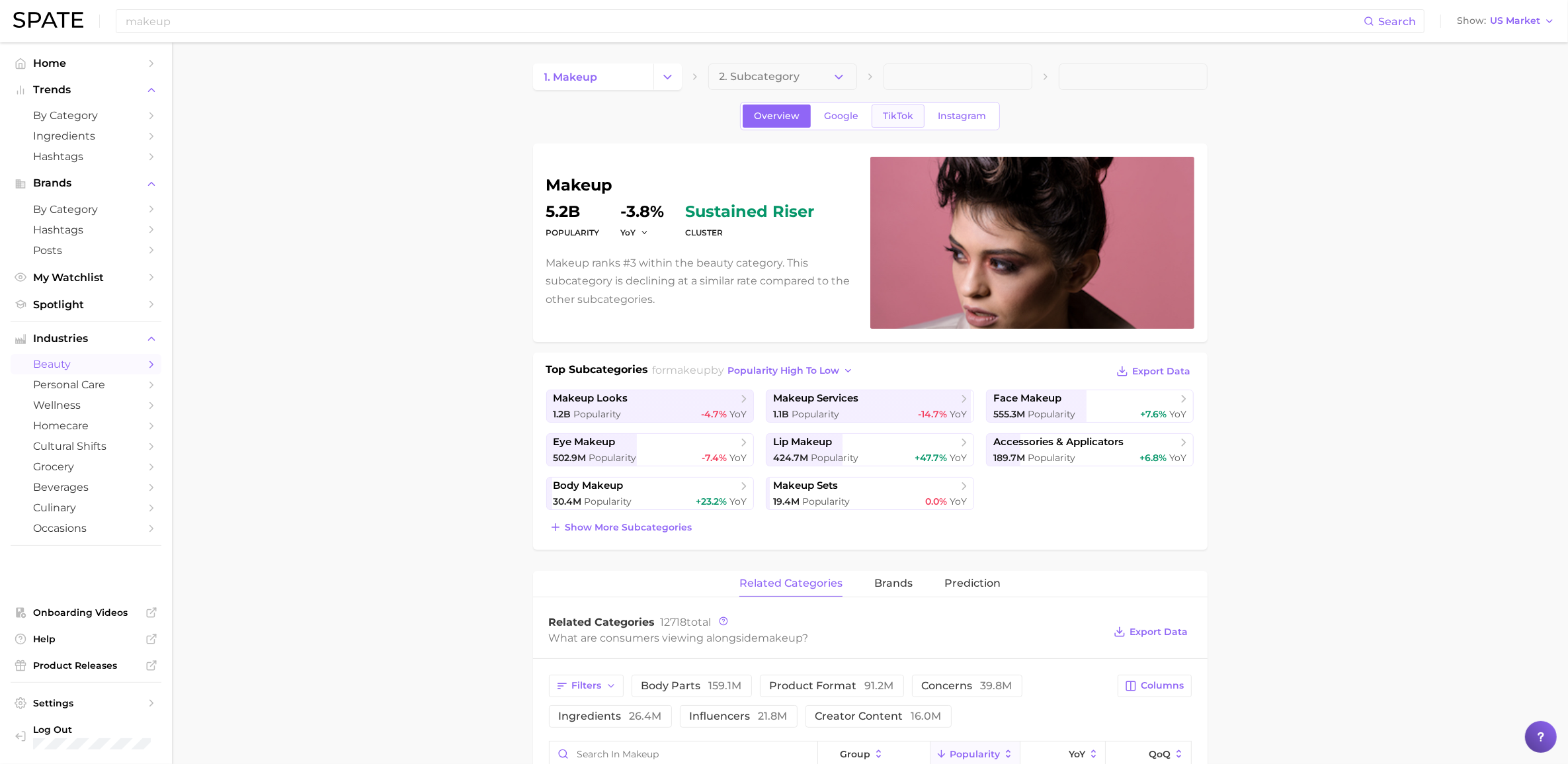
click at [904, 117] on span "TikTok" at bounding box center [898, 116] width 30 height 11
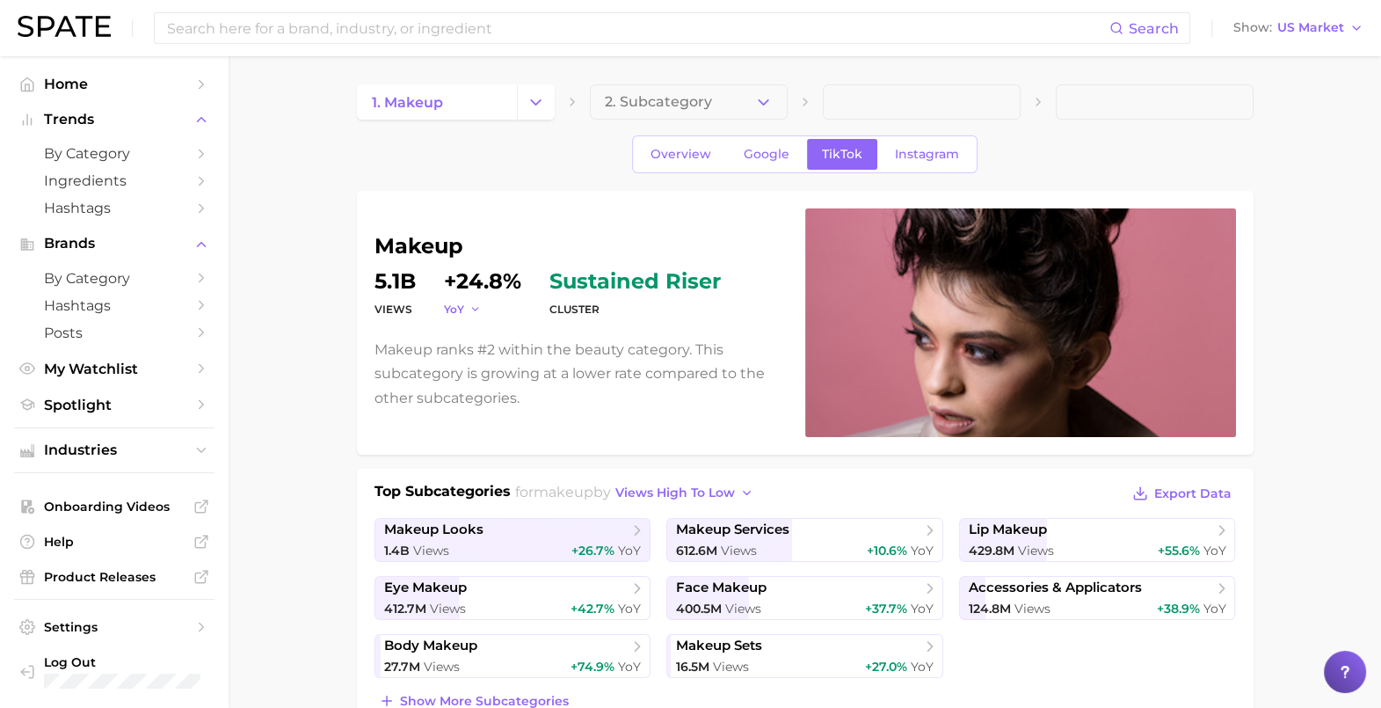
click at [475, 308] on icon "button" at bounding box center [475, 309] width 12 height 12
click at [489, 372] on button "QoQ" at bounding box center [540, 366] width 193 height 32
click at [478, 318] on dt "QoQ" at bounding box center [474, 309] width 61 height 21
click at [479, 299] on dt "QoQ" at bounding box center [474, 309] width 61 height 21
click at [480, 309] on icon "button" at bounding box center [480, 309] width 12 height 12
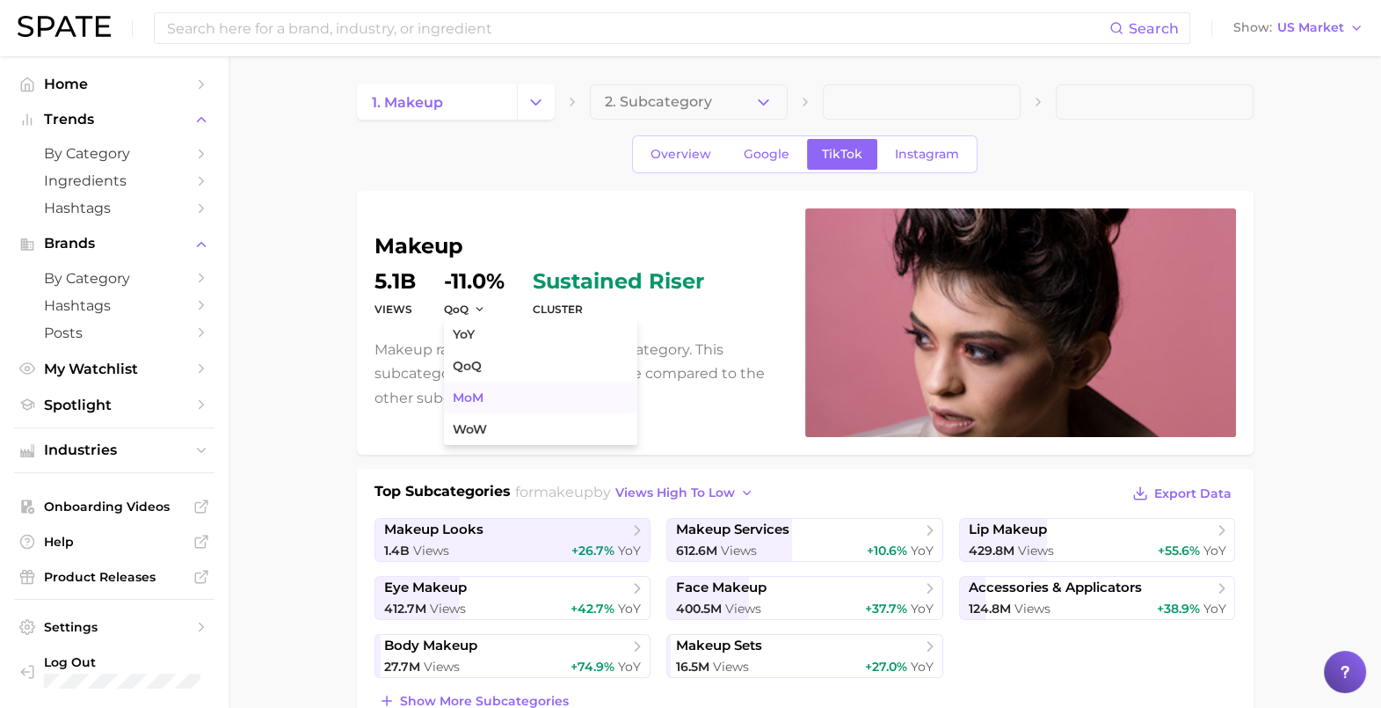
click at [501, 396] on button "MoM" at bounding box center [540, 398] width 193 height 32
click at [470, 314] on span "MoM" at bounding box center [457, 309] width 26 height 15
click at [492, 432] on button "WoW" at bounding box center [540, 429] width 193 height 32
click at [537, 98] on icon "Change Category" at bounding box center [536, 102] width 18 height 18
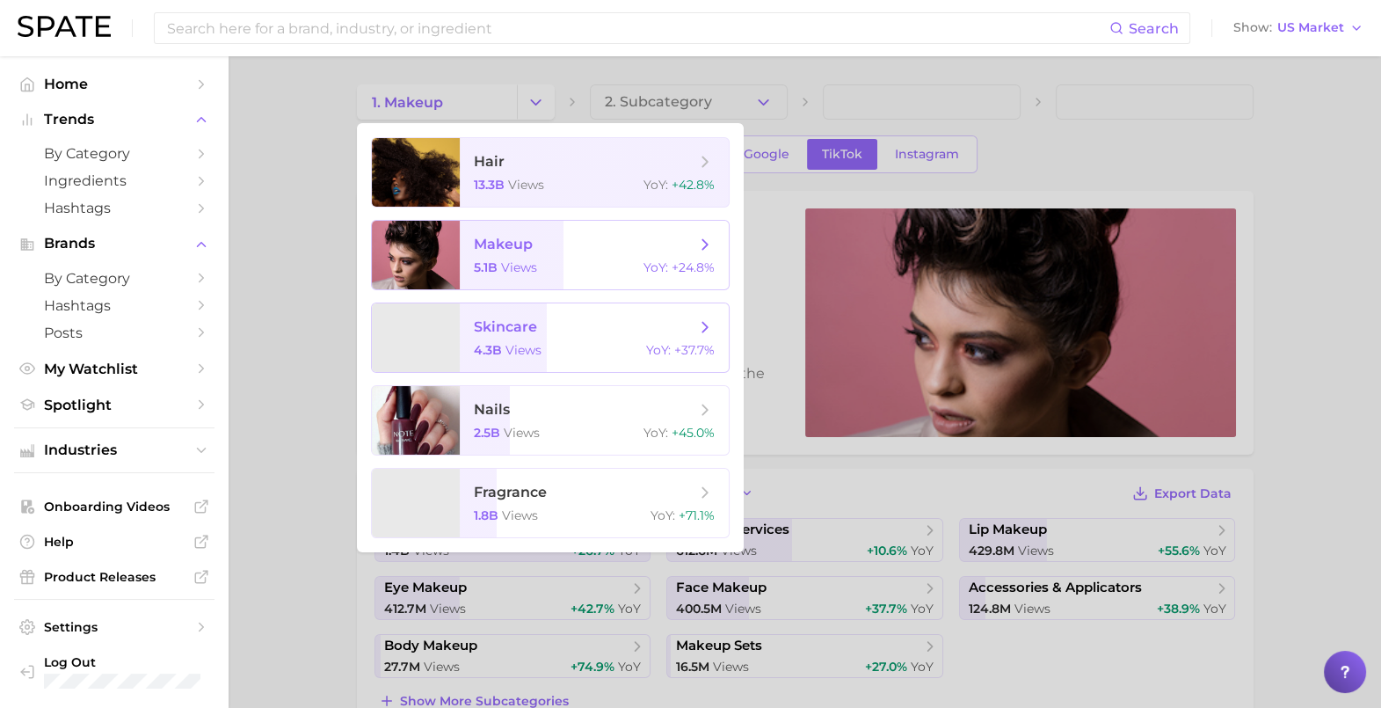
click at [546, 304] on span "skincare 4.3b views YoY : +37.7%" at bounding box center [594, 337] width 269 height 69
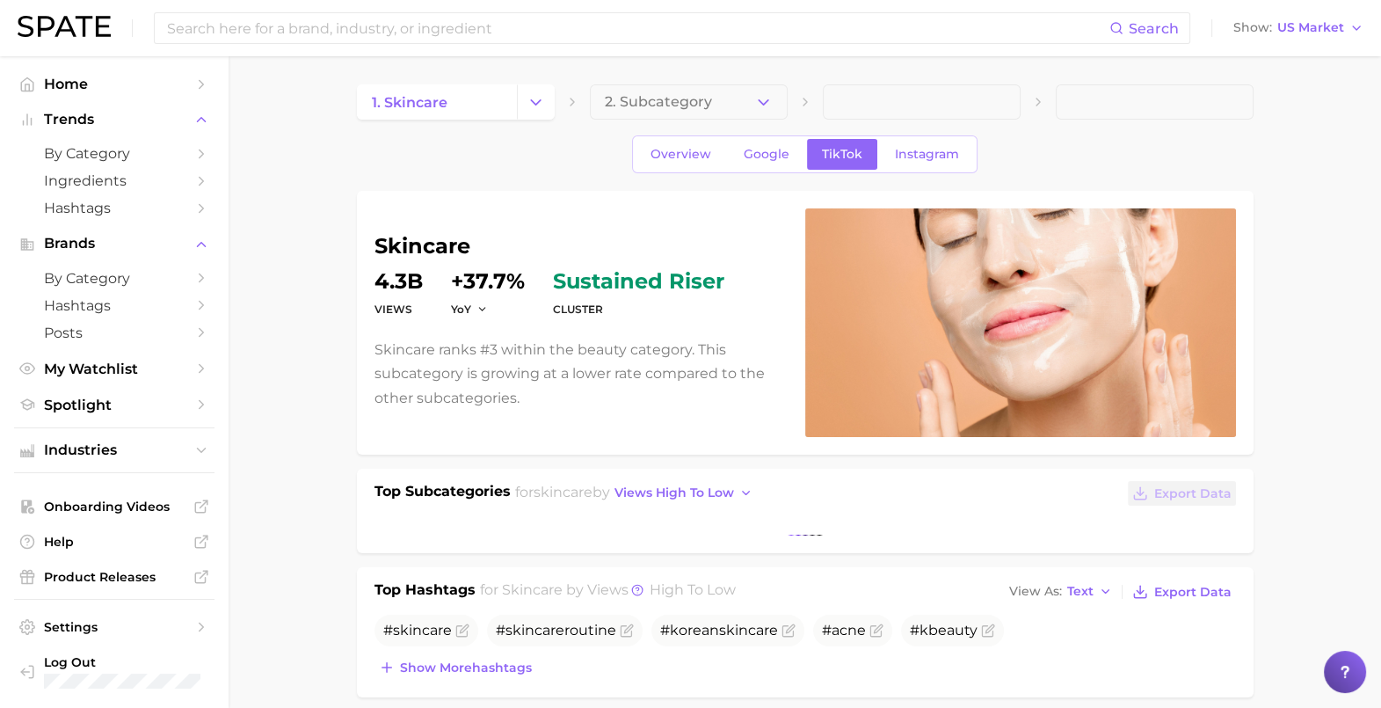
click at [558, 341] on p "Skincare ranks #3 within the beauty category. This subcategory is growing at a …" at bounding box center [579, 374] width 410 height 72
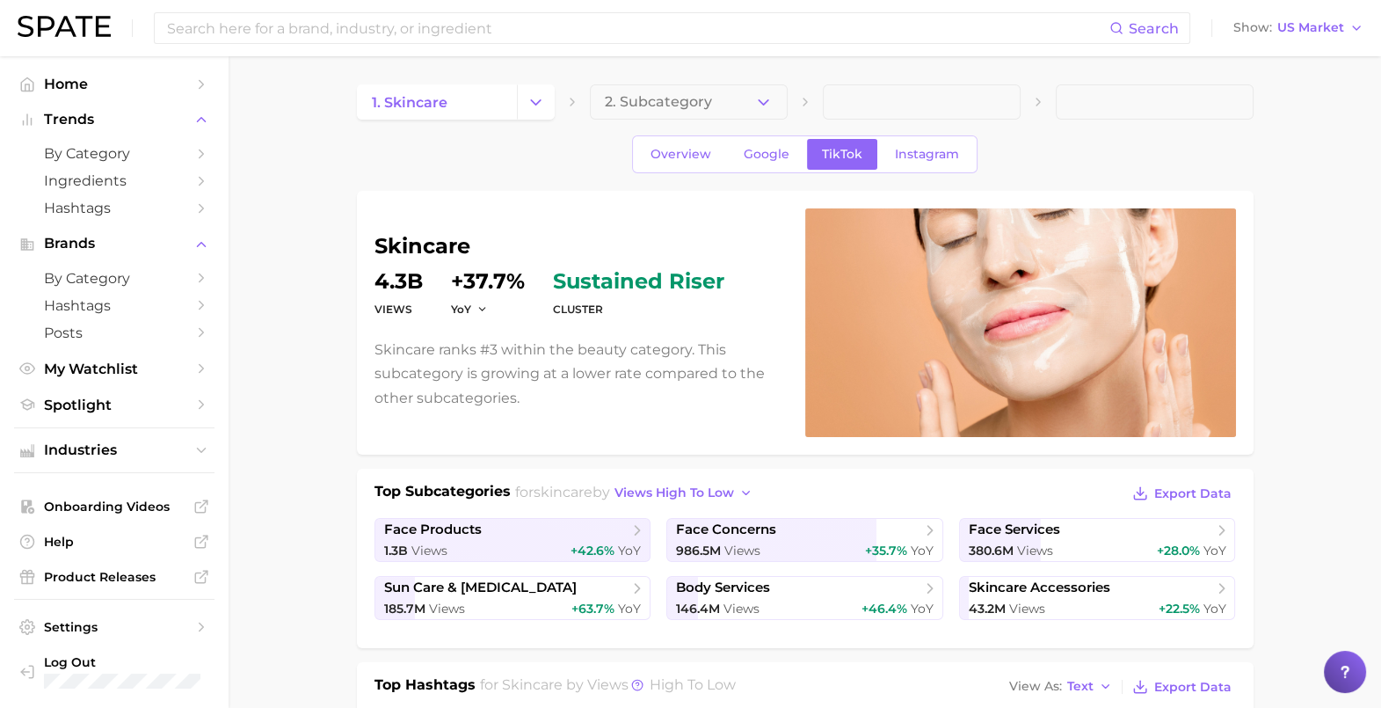
click at [490, 291] on dd "+37.7%" at bounding box center [488, 281] width 74 height 21
click at [487, 307] on icon "button" at bounding box center [482, 309] width 12 height 12
click at [507, 363] on button "QoQ" at bounding box center [547, 366] width 193 height 32
click at [519, 316] on dl "Views 4.3b QoQ -17.3% cluster sustained riser" at bounding box center [579, 295] width 410 height 49
click at [484, 312] on icon "button" at bounding box center [487, 309] width 12 height 12
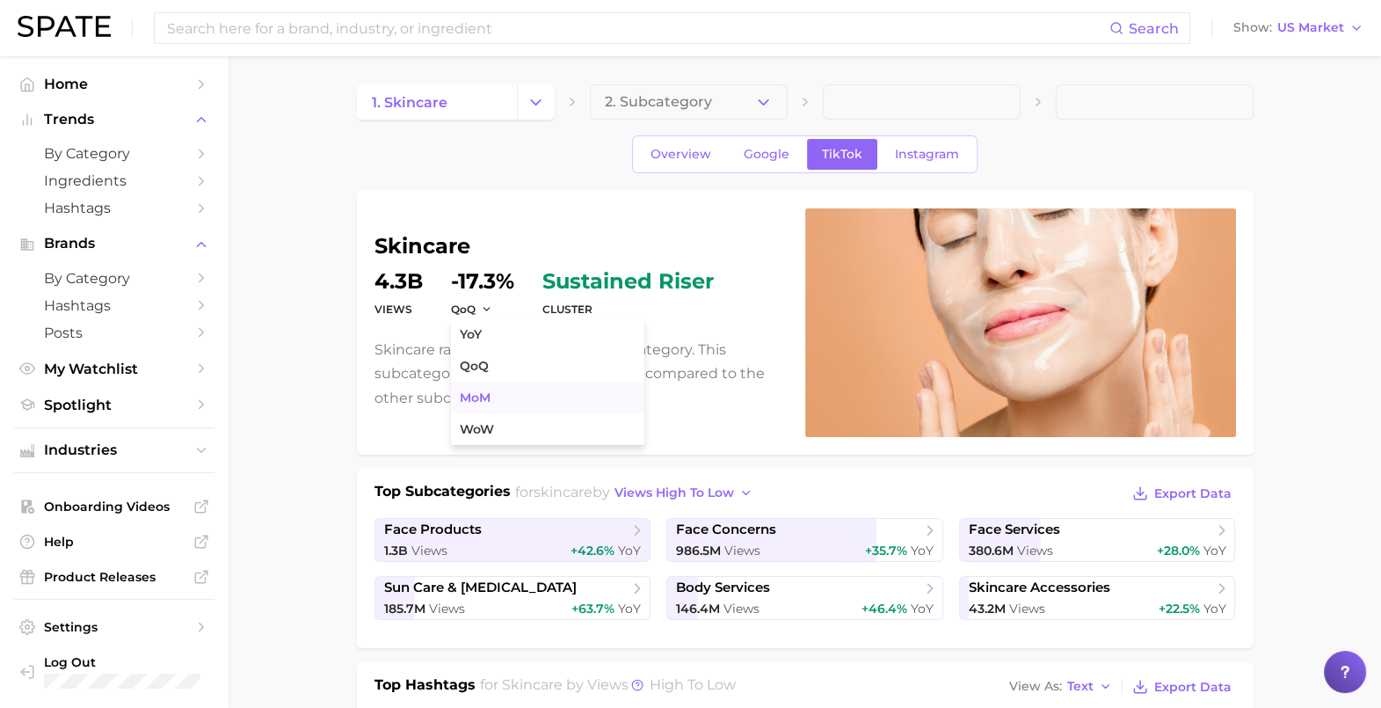
click at [475, 399] on span "MoM" at bounding box center [475, 397] width 31 height 15
drag, startPoint x: 483, startPoint y: 300, endPoint x: 481, endPoint y: 316, distance: 16.8
click at [483, 300] on dt "MoM" at bounding box center [483, 309] width 65 height 21
click at [481, 316] on dt "MoM" at bounding box center [483, 309] width 65 height 21
click at [481, 307] on button "MoM" at bounding box center [473, 309] width 44 height 15
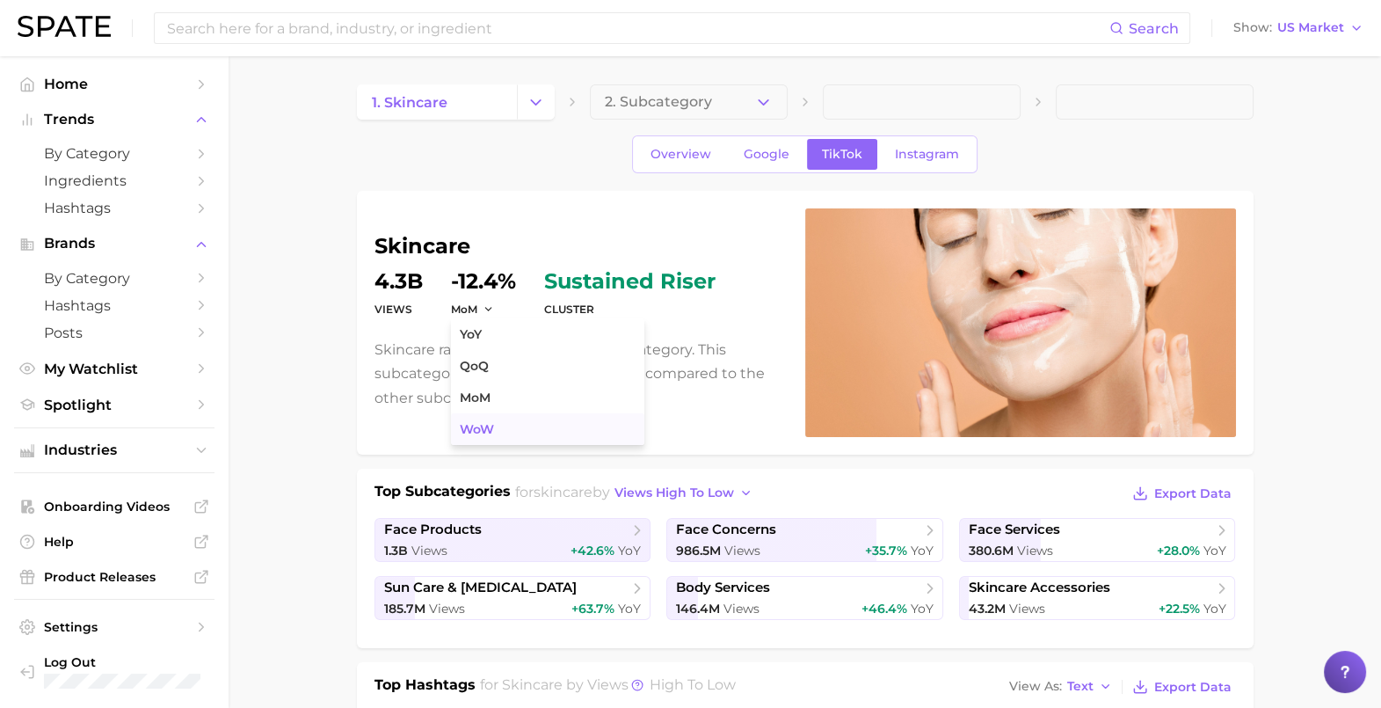
click at [518, 432] on button "WoW" at bounding box center [547, 429] width 193 height 32
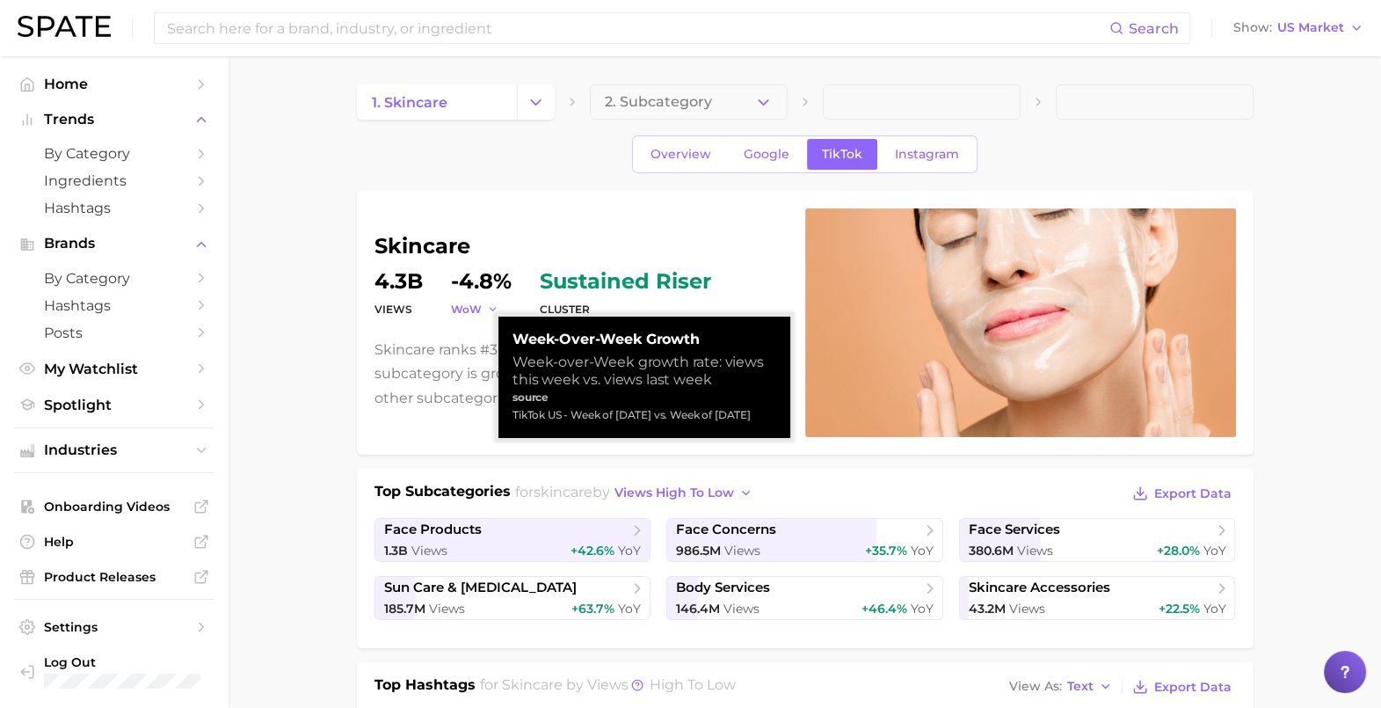
click at [479, 307] on span "WoW" at bounding box center [466, 309] width 31 height 15
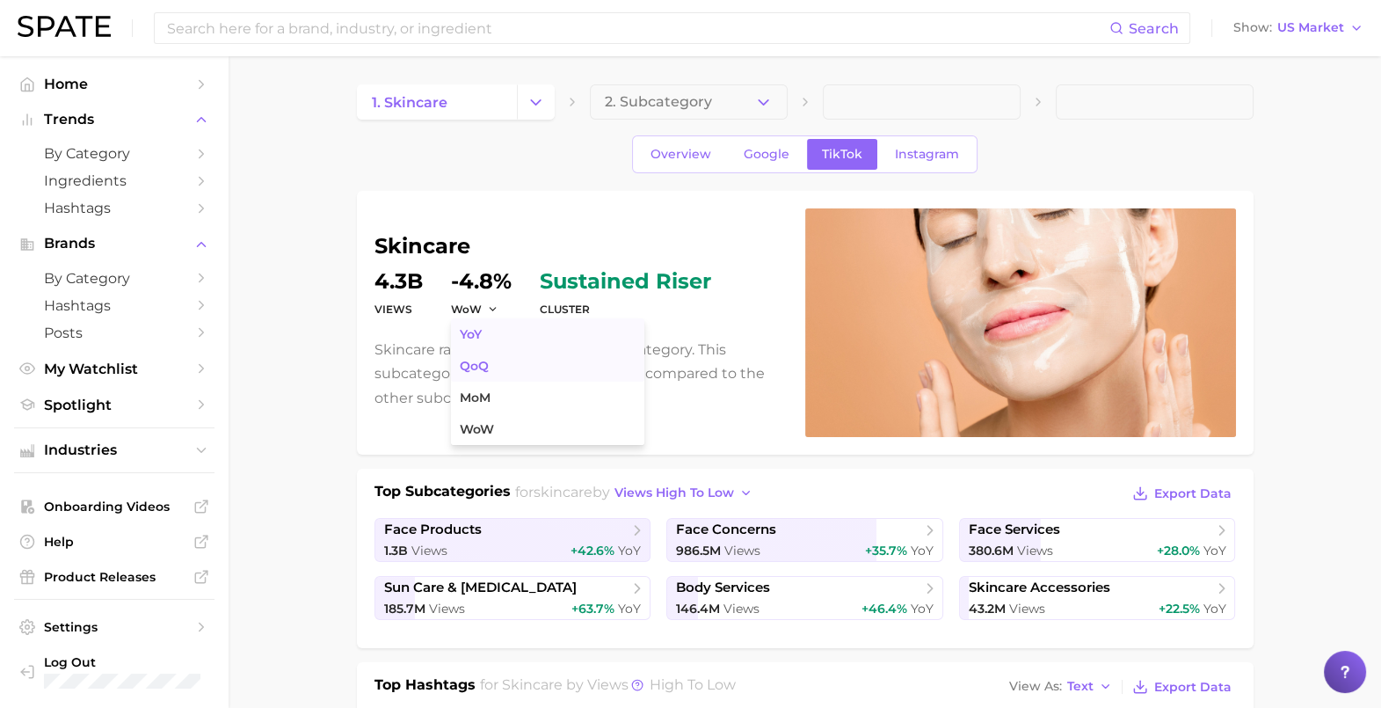
click at [478, 332] on span "YoY" at bounding box center [471, 334] width 22 height 15
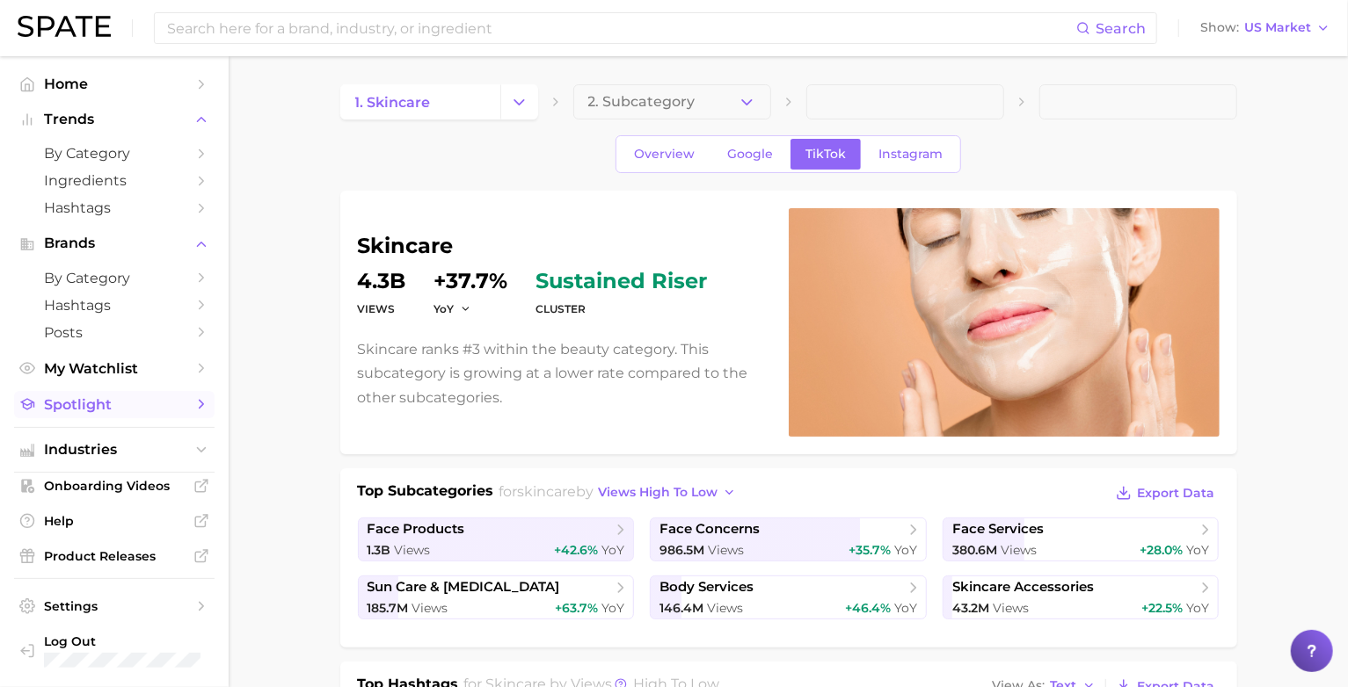
click at [88, 411] on span "Spotlight" at bounding box center [114, 404] width 141 height 17
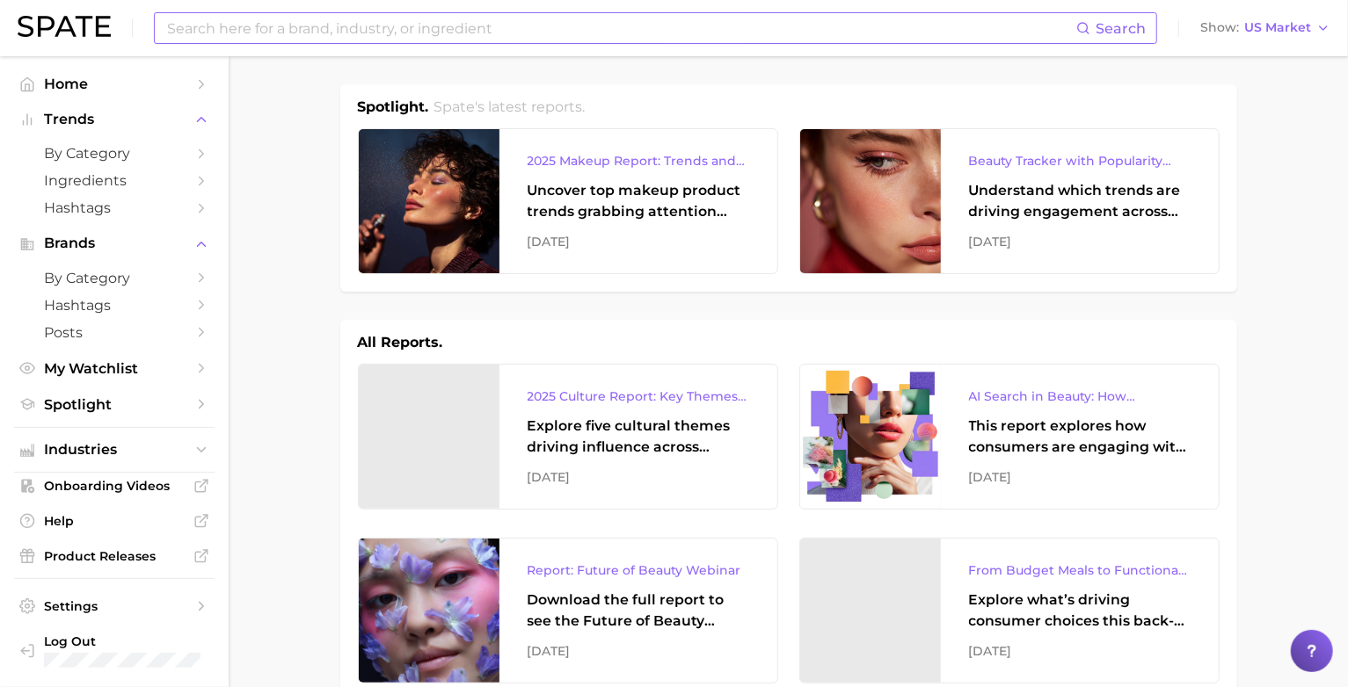
click at [352, 33] on input at bounding box center [620, 28] width 911 height 30
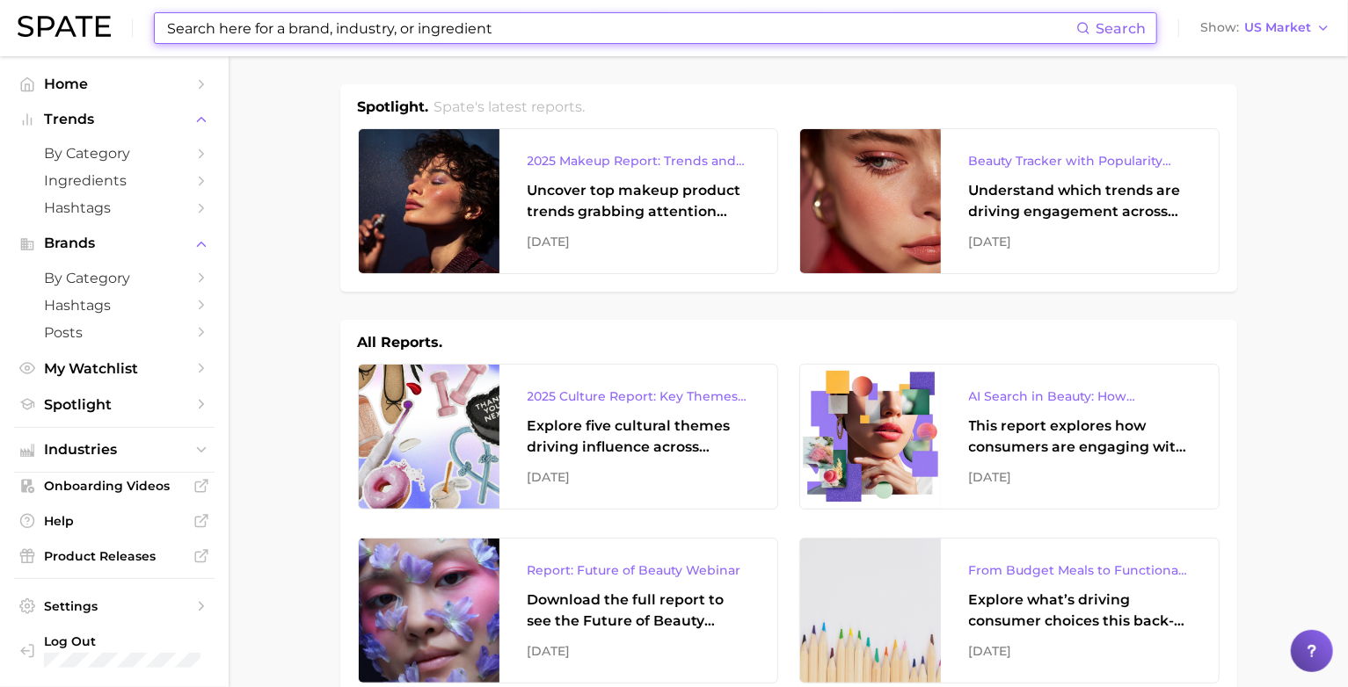
paste input "Unveiling Success Secrets of Celebrity Beauty Brands"
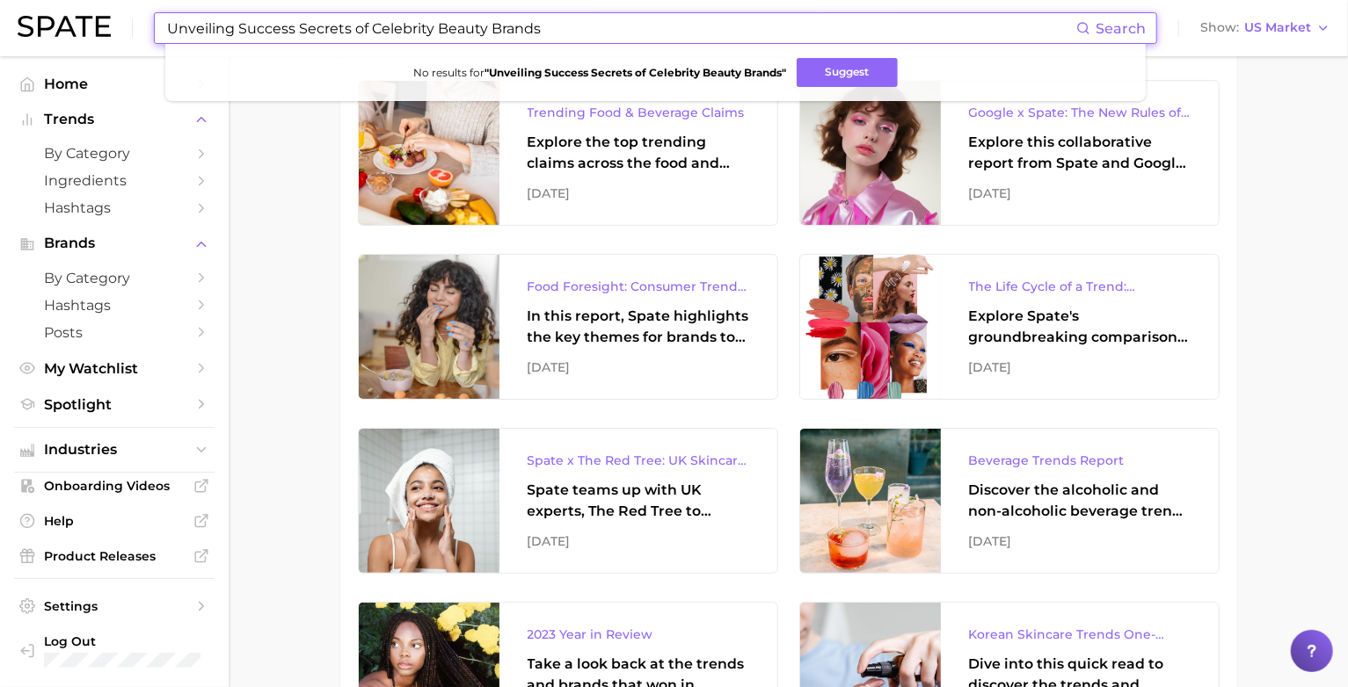
scroll to position [4176, 0]
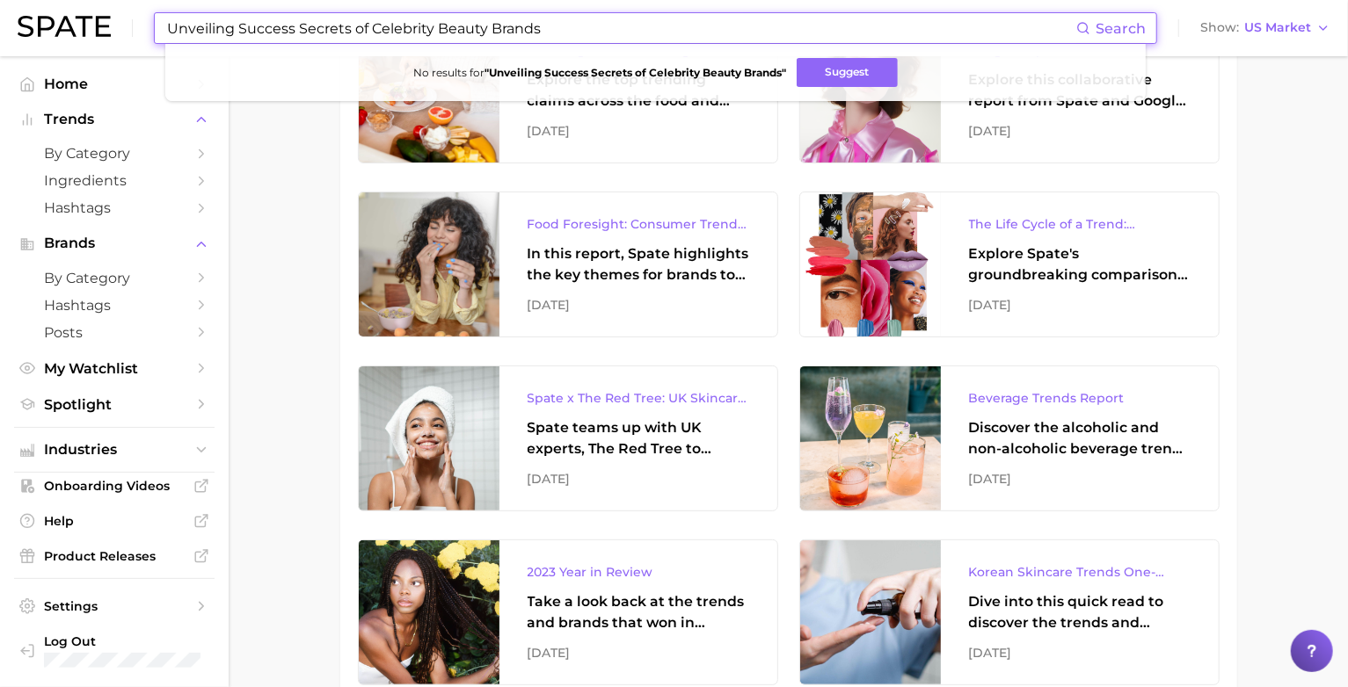
drag, startPoint x: 369, startPoint y: 25, endPoint x: 55, endPoint y: 34, distance: 314.0
click at [55, 34] on div "Unveiling Success Secrets of Celebrity Beauty Brands Search No results for " Un…" at bounding box center [674, 28] width 1312 height 56
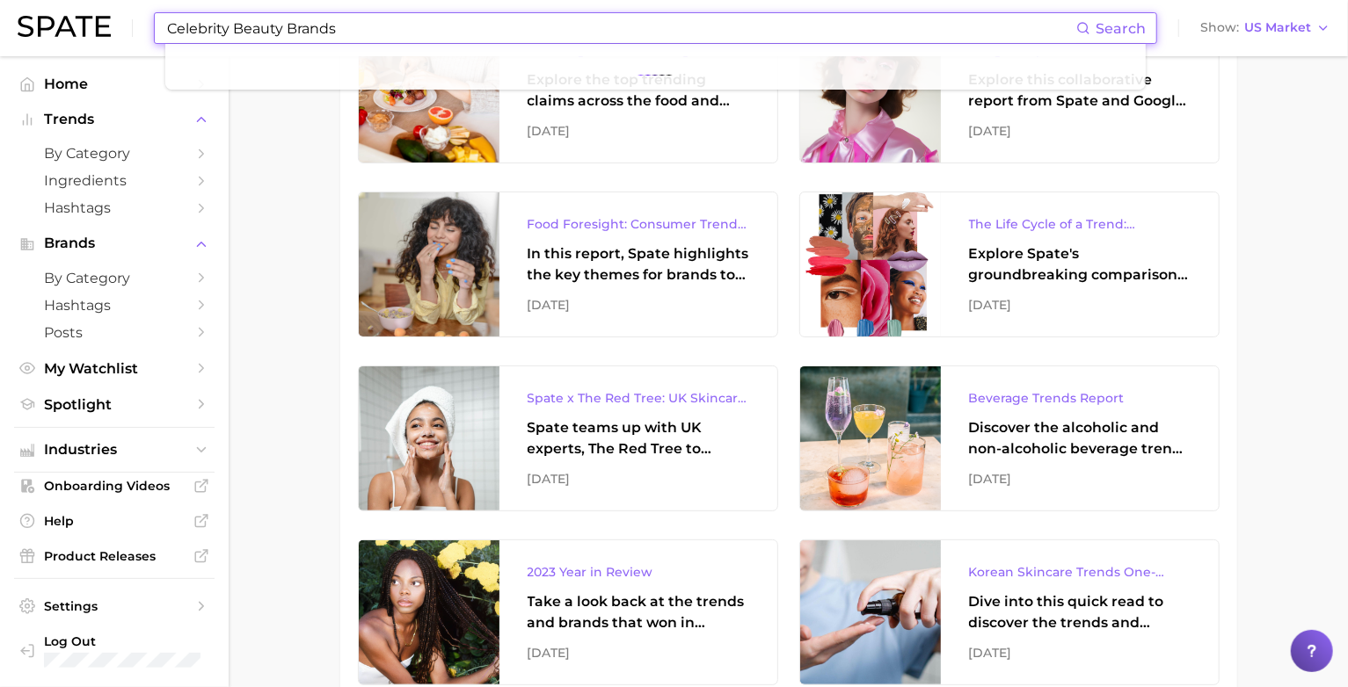
type input "Celebrity Beauty Brands"
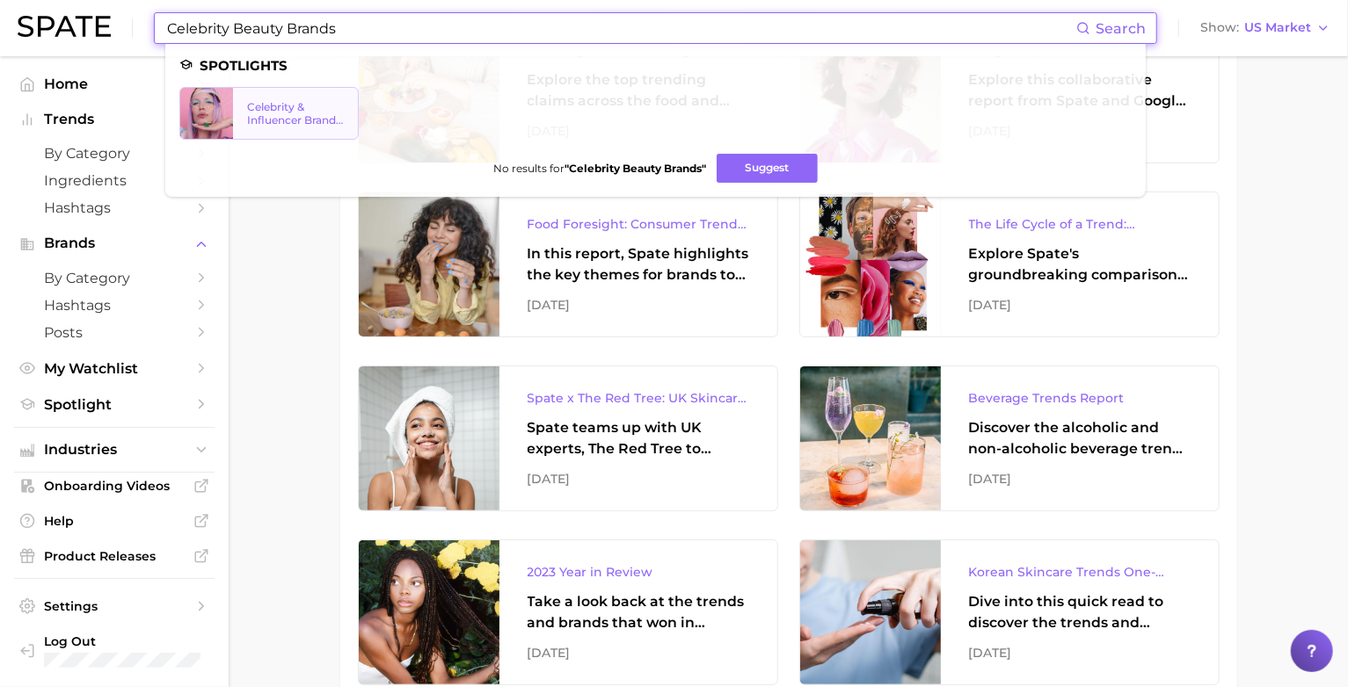
click at [265, 120] on div "Celebrity & Influencer Brands Watchlist" at bounding box center [295, 113] width 97 height 26
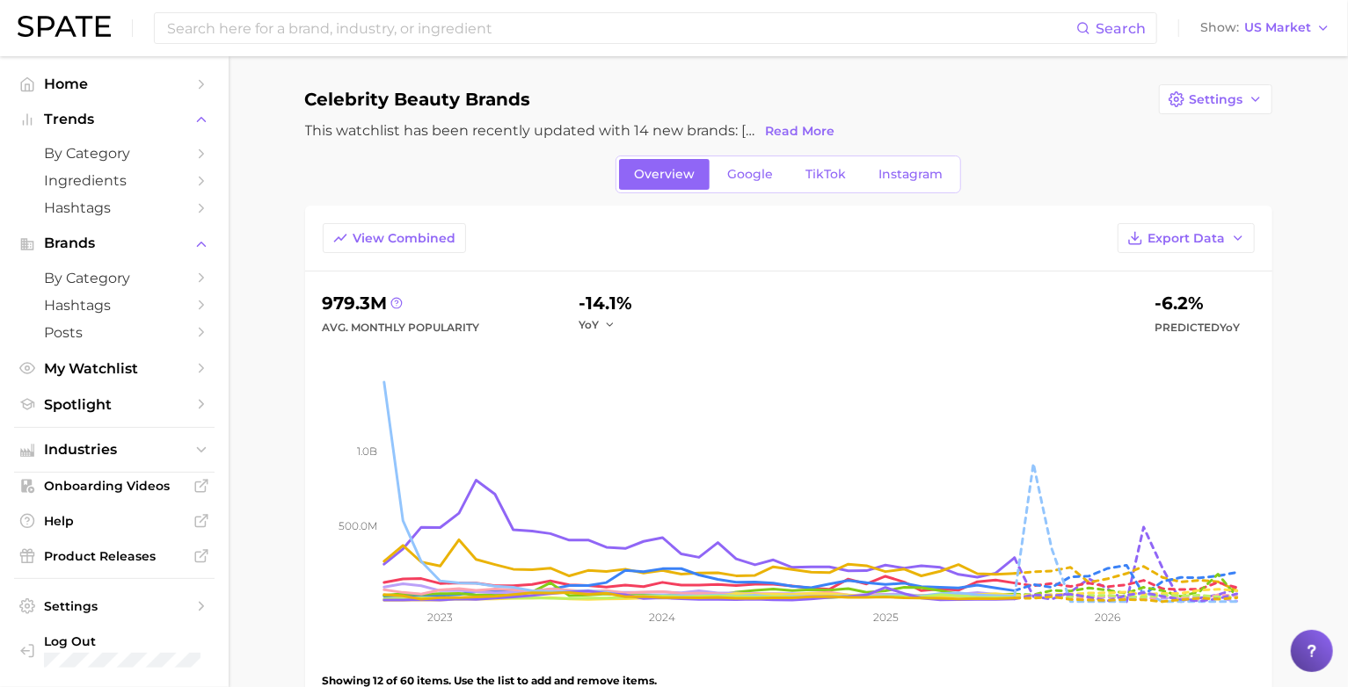
drag, startPoint x: 942, startPoint y: 120, endPoint x: 932, endPoint y: 113, distance: 12.7
click at [943, 120] on div "Celebrity Beauty Brands Settings This watchlist has been recently updated with …" at bounding box center [788, 113] width 967 height 59
